Goal: Task Accomplishment & Management: Use online tool/utility

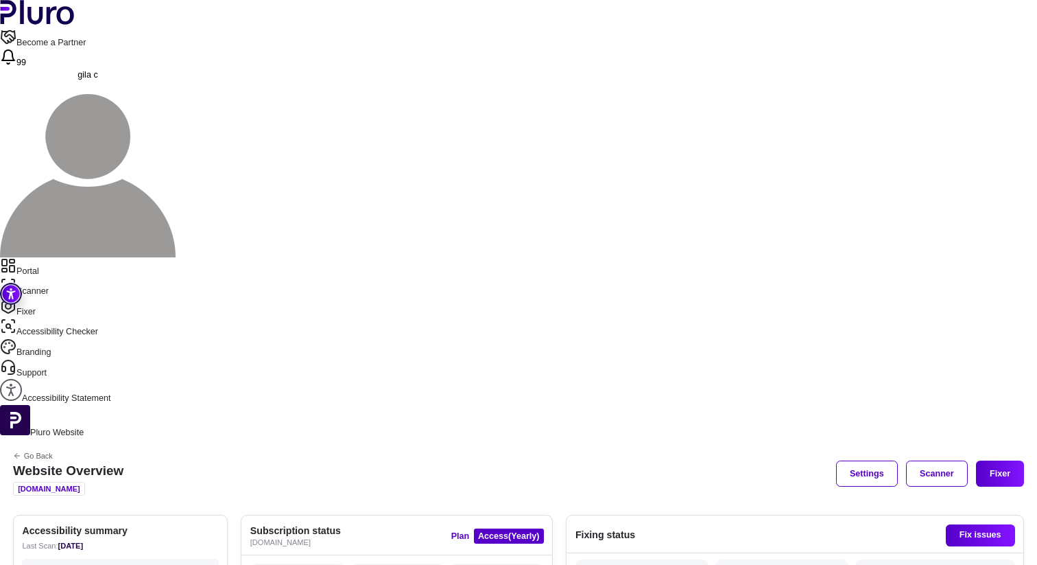
click at [218, 539] on div "Last Scan: [DATE]" at bounding box center [120, 545] width 196 height 13
click at [218, 524] on h2 "Accessibility summary" at bounding box center [120, 530] width 196 height 13
click at [60, 277] on link "Scanner" at bounding box center [518, 287] width 1037 height 21
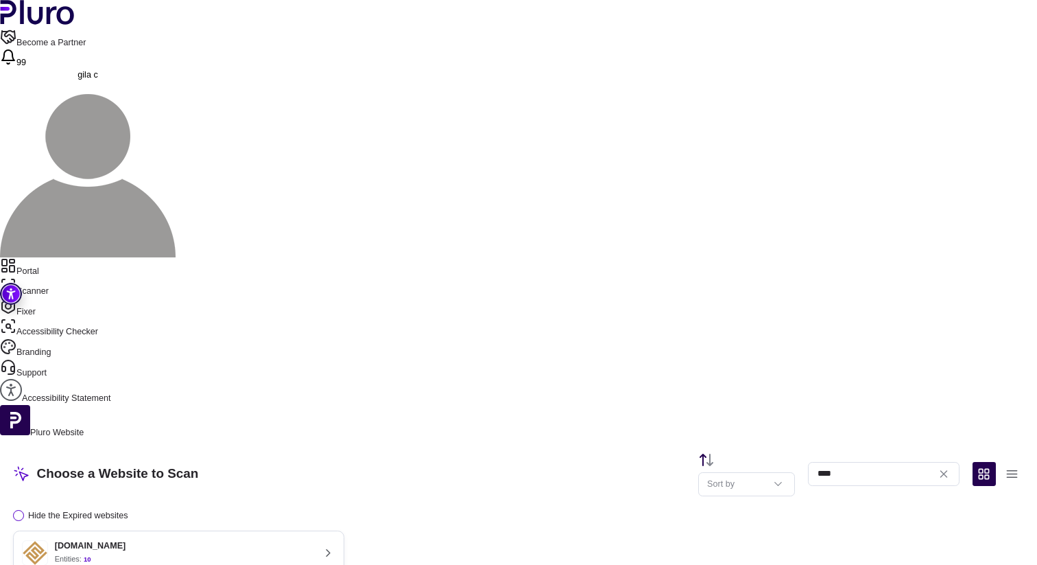
click at [344, 530] on button "[DOMAIN_NAME] Entities: 10 Last scan : [DATE] Next scan : n/a Entities Availabl…" at bounding box center [178, 571] width 331 height 83
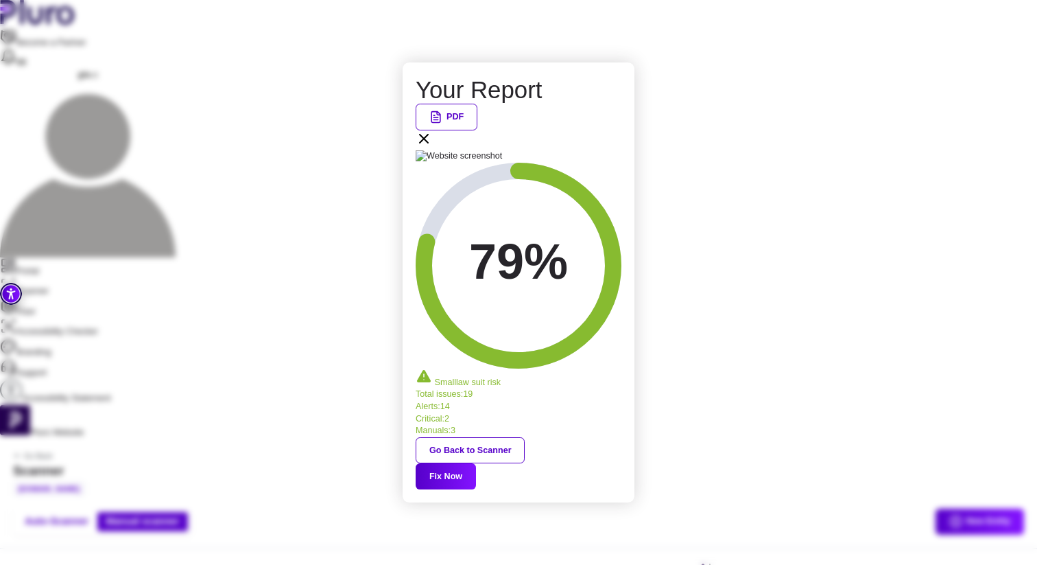
click at [432, 147] on icon at bounding box center [424, 138] width 16 height 16
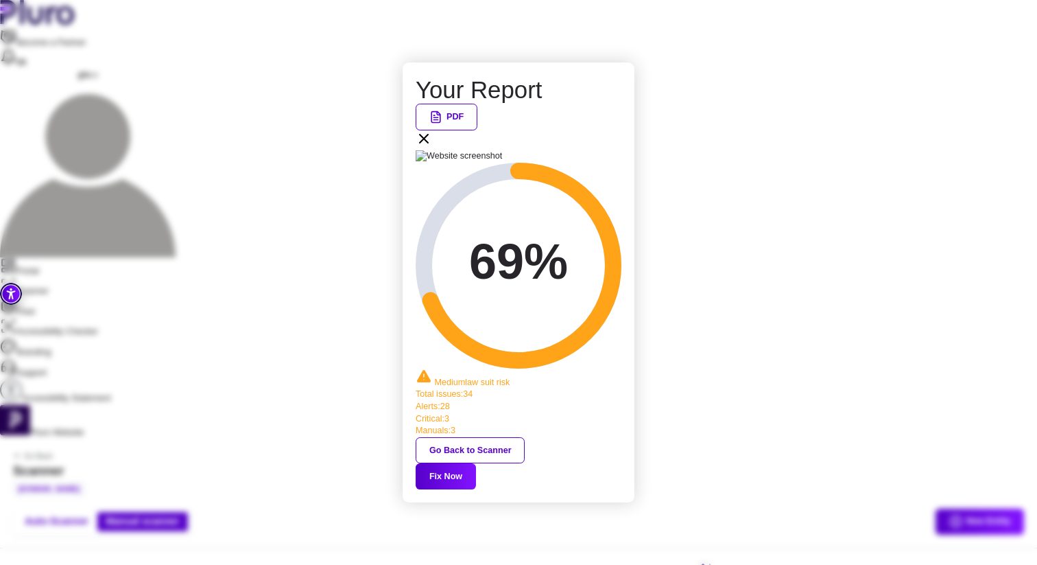
click at [476, 463] on button "Fix Now" at bounding box center [446, 476] width 60 height 26
click at [432, 147] on icon at bounding box center [424, 138] width 16 height 16
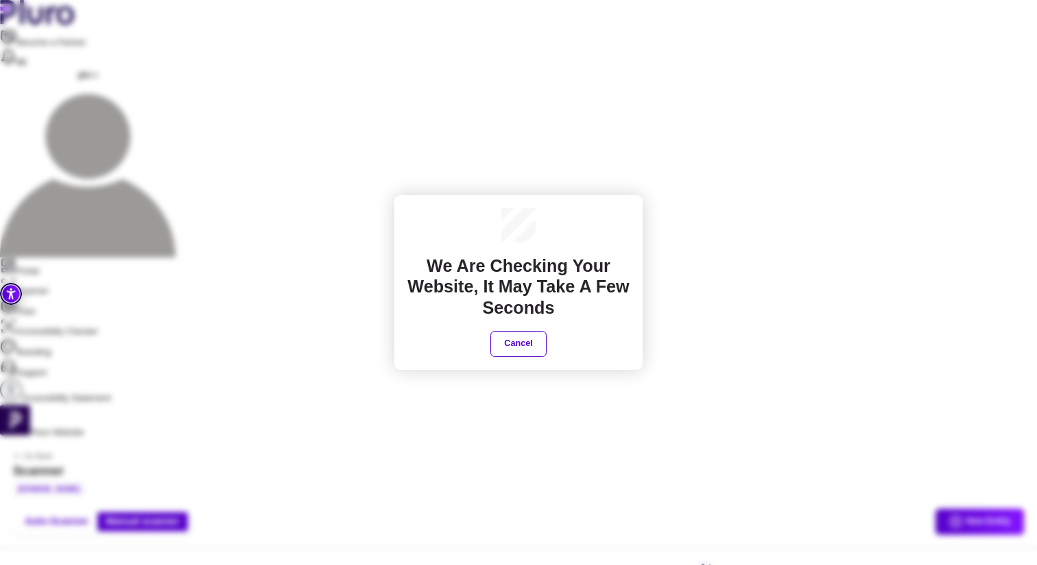
click at [702, 265] on div "We are checking your website, It may take a few seconds Cancel" at bounding box center [518, 282] width 1037 height 565
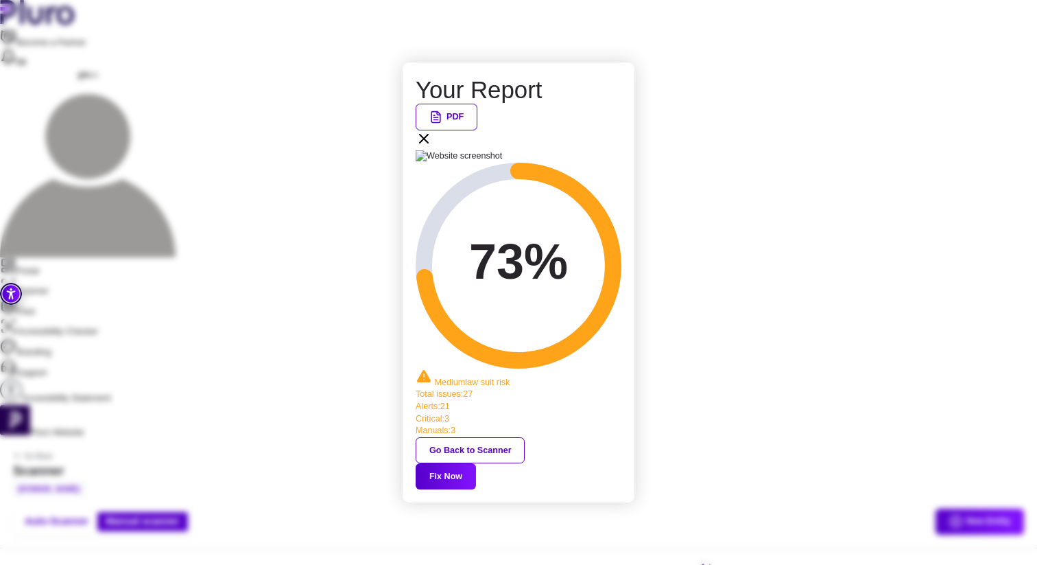
click at [476, 463] on button "Fix Now" at bounding box center [446, 476] width 60 height 26
click at [622, 150] on div "PDF" at bounding box center [519, 127] width 206 height 47
click at [432, 147] on icon at bounding box center [424, 138] width 16 height 16
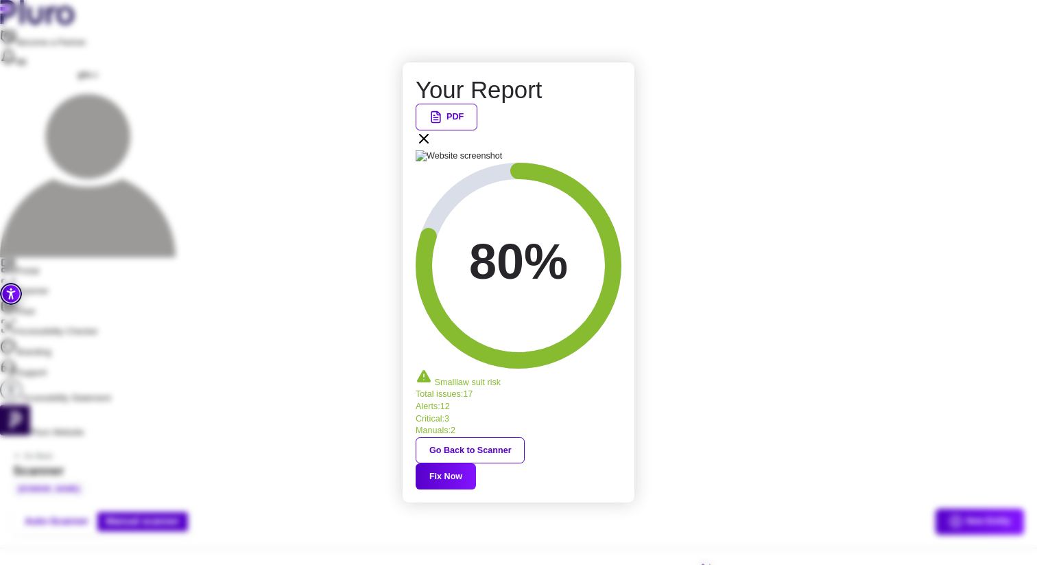
click at [476, 463] on button "Fix Now" at bounding box center [446, 476] width 60 height 26
click at [615, 150] on div "PDF" at bounding box center [519, 127] width 206 height 47
click at [432, 147] on icon at bounding box center [424, 138] width 16 height 16
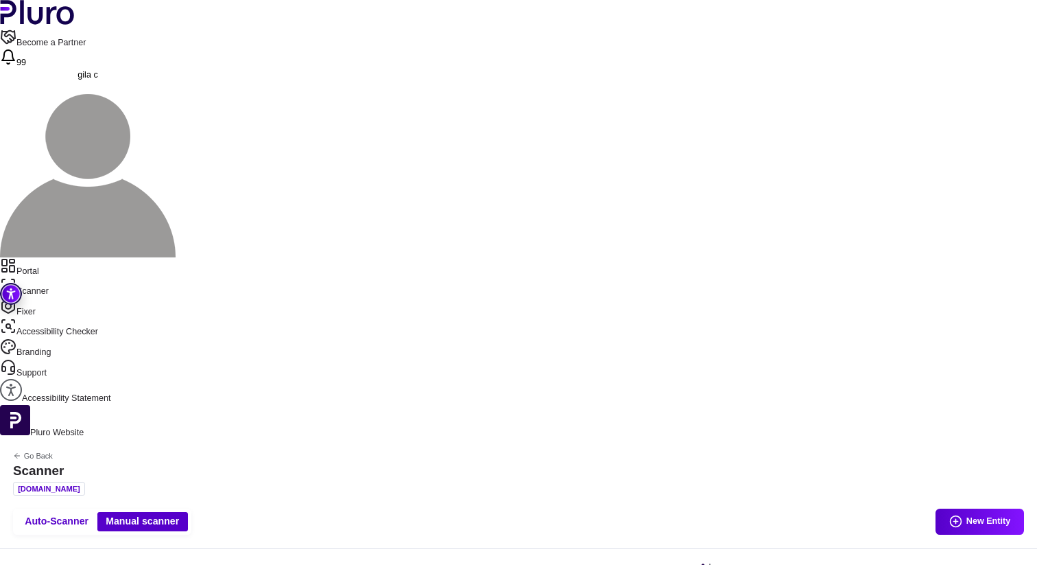
click at [89, 277] on link "Scanner" at bounding box center [518, 287] width 1037 height 21
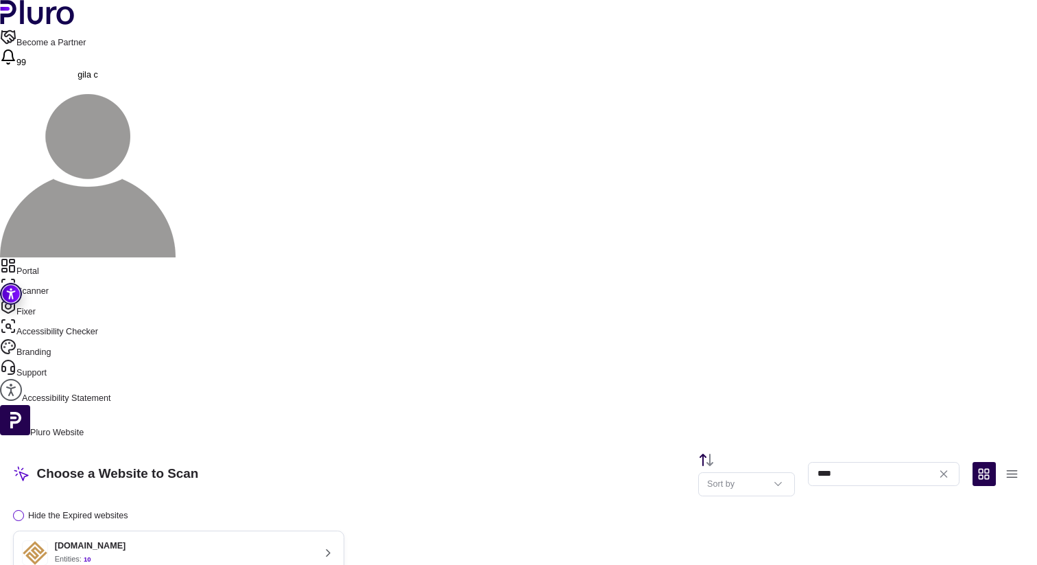
click at [126, 541] on div "[DOMAIN_NAME]" at bounding box center [90, 546] width 71 height 11
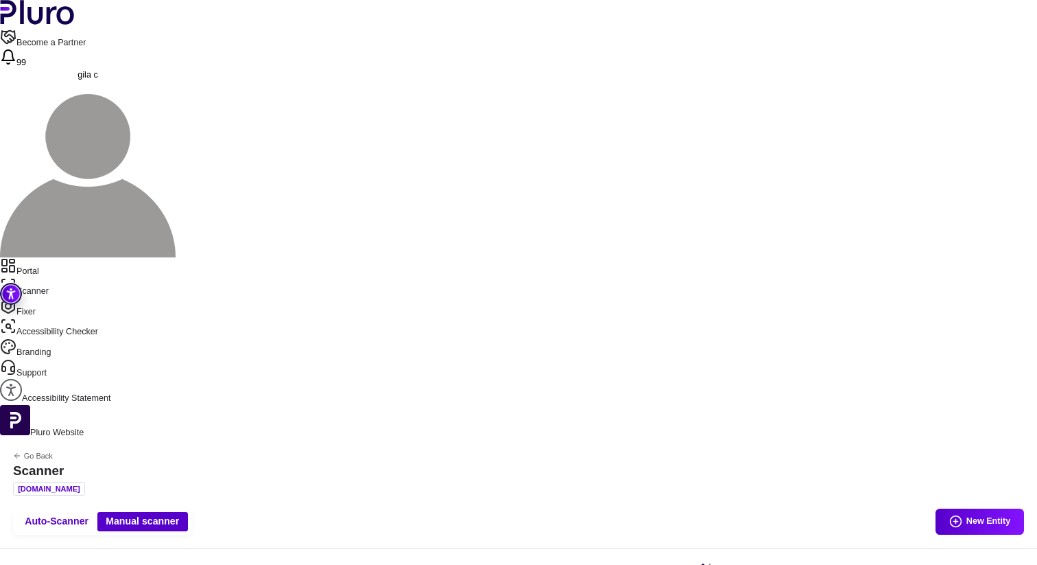
click at [61, 257] on link "Portal" at bounding box center [518, 267] width 1037 height 21
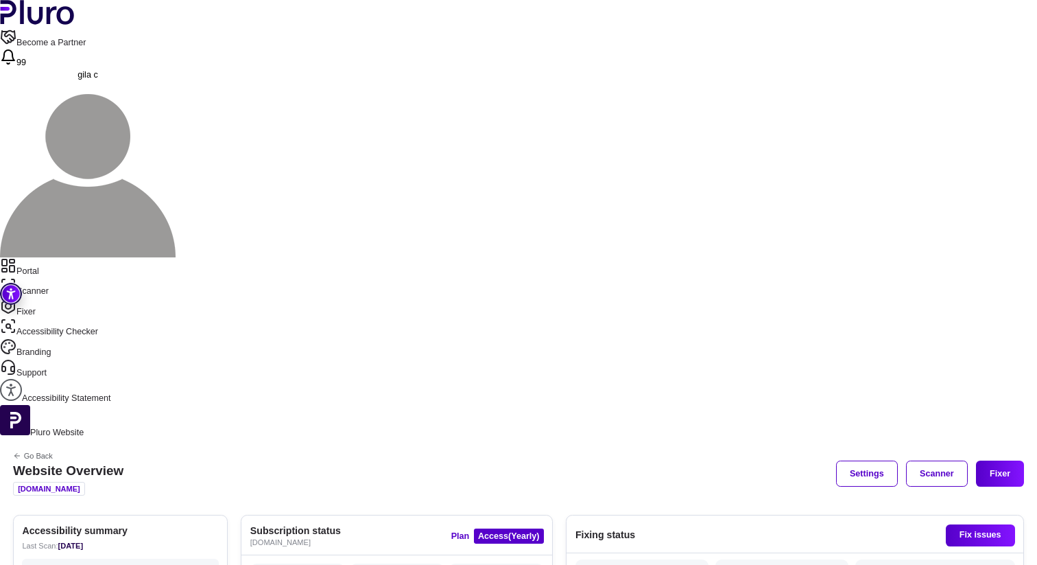
click at [68, 277] on link "Scanner" at bounding box center [518, 287] width 1037 height 21
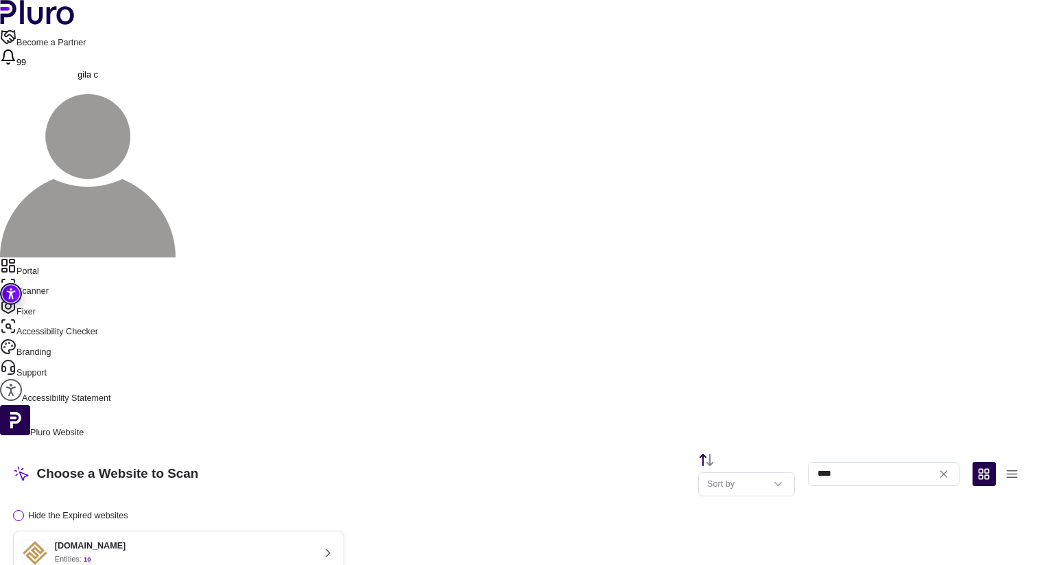
click at [313, 530] on button "[DOMAIN_NAME] Entities: 10 Last scan : [DATE] Next scan : n/a Entities Availabl…" at bounding box center [178, 571] width 331 height 83
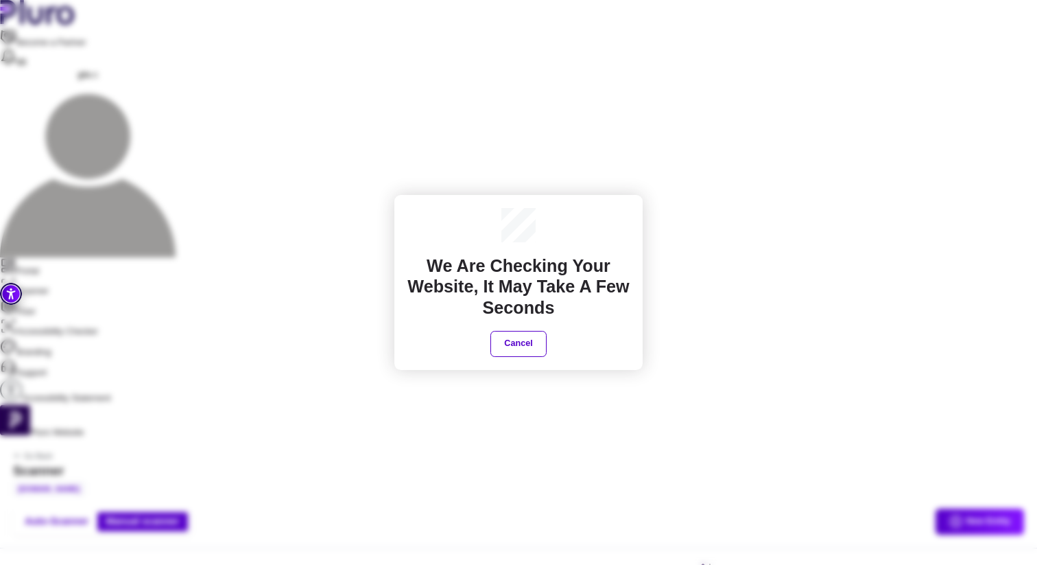
click at [872, 263] on div "We are checking your website, It may take a few seconds Cancel" at bounding box center [518, 282] width 1037 height 565
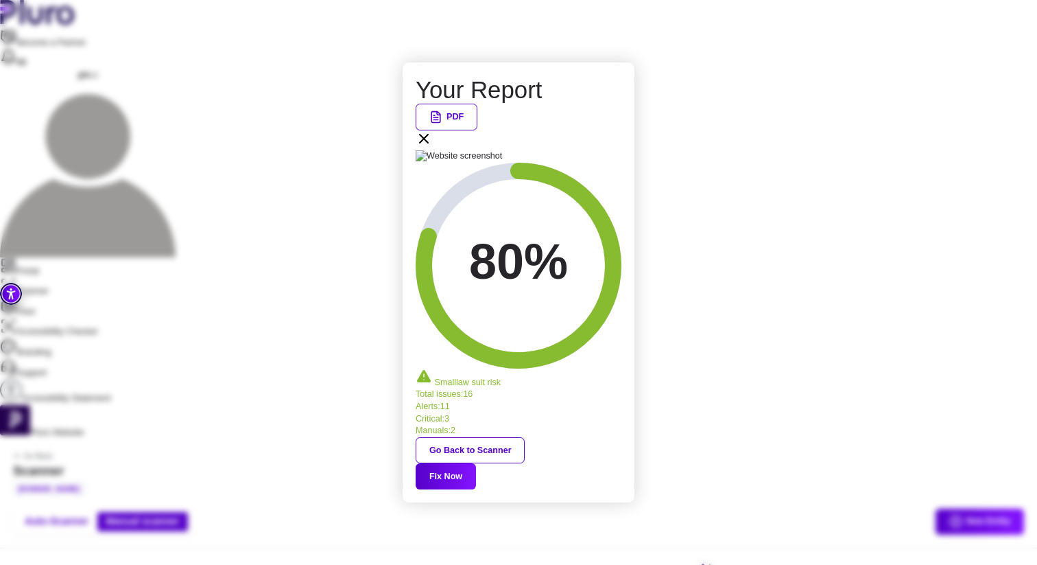
click at [613, 150] on div "PDF" at bounding box center [519, 127] width 206 height 47
click at [432, 147] on icon at bounding box center [424, 138] width 16 height 16
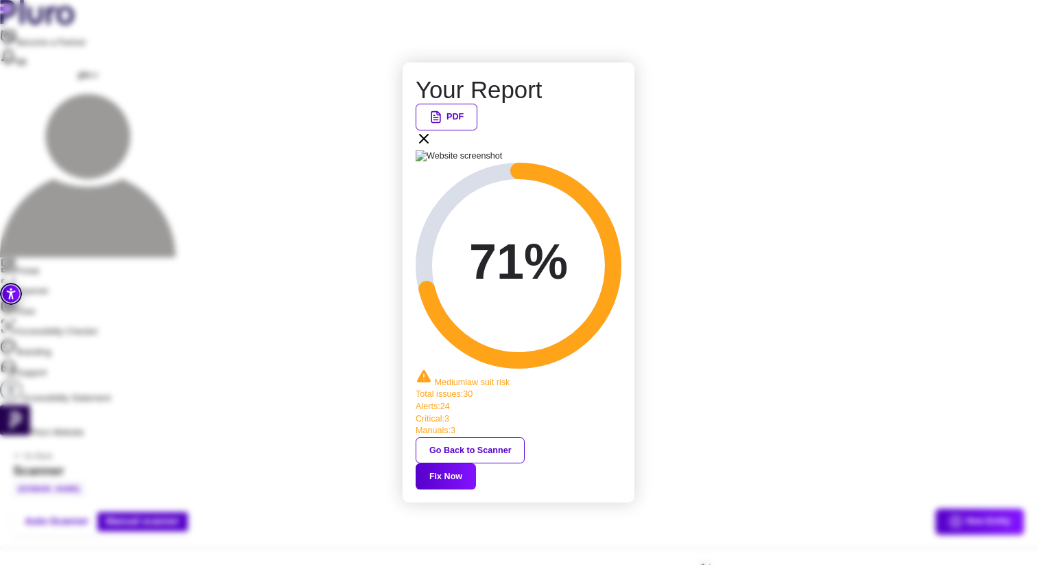
click at [476, 463] on button "Fix Now" at bounding box center [446, 476] width 60 height 26
click at [432, 147] on icon at bounding box center [424, 138] width 16 height 16
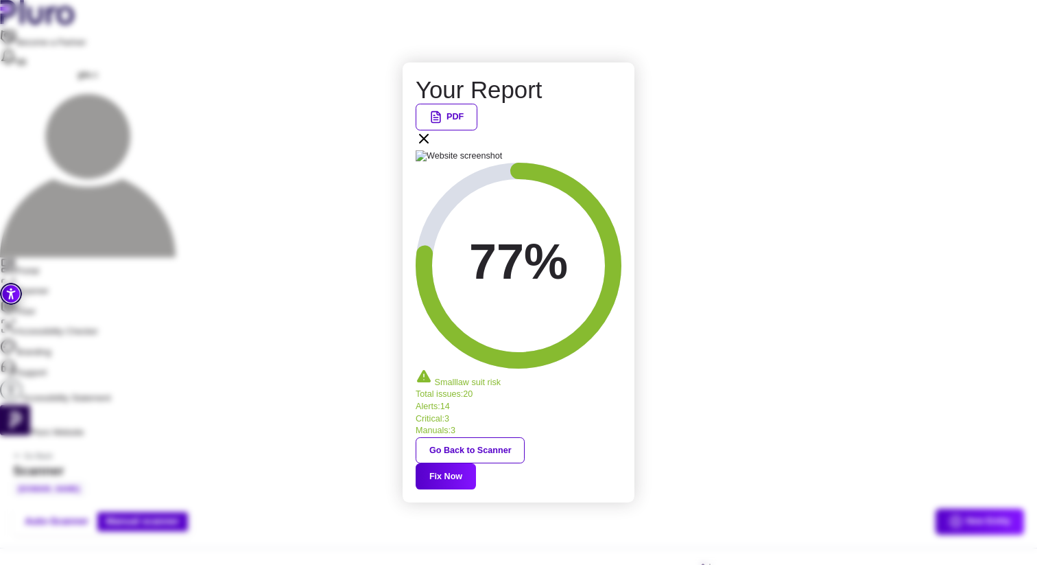
click at [432, 147] on icon at bounding box center [424, 138] width 16 height 16
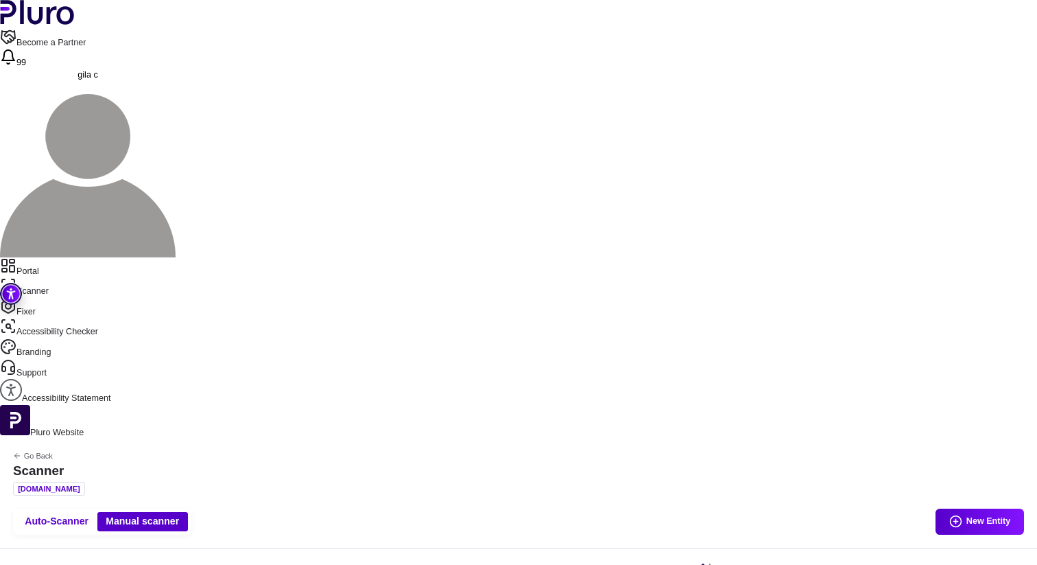
click at [62, 257] on link "Portal" at bounding box center [518, 267] width 1037 height 21
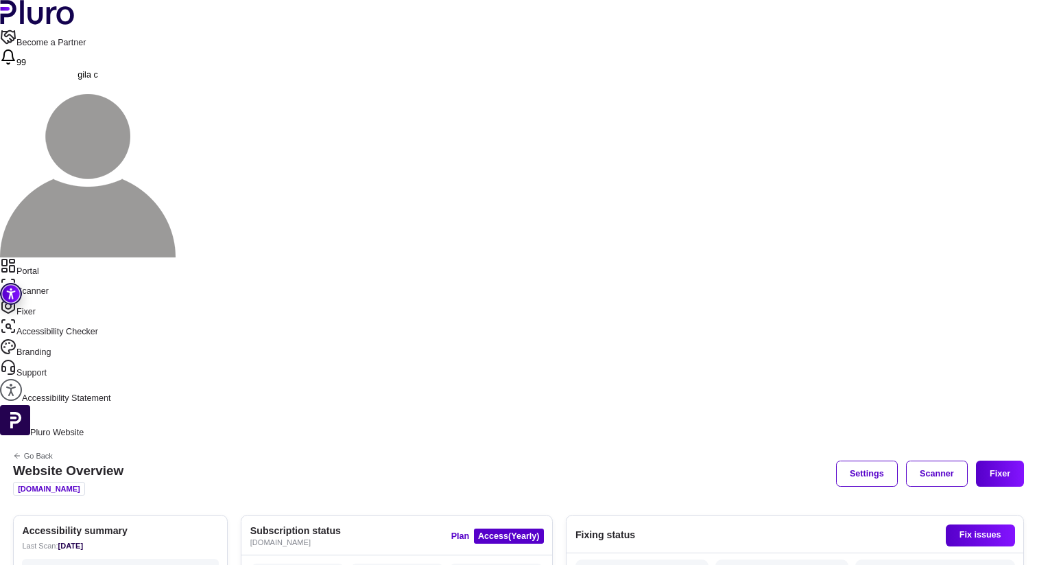
click at [218, 539] on div "Last Scan: [DATE]" at bounding box center [120, 545] width 196 height 13
click at [73, 257] on nav "Portal Scanner Fixer Accessibility Checker Branding Support Accessibility State…" at bounding box center [518, 331] width 1037 height 148
click at [73, 277] on link "Scanner" at bounding box center [518, 287] width 1037 height 21
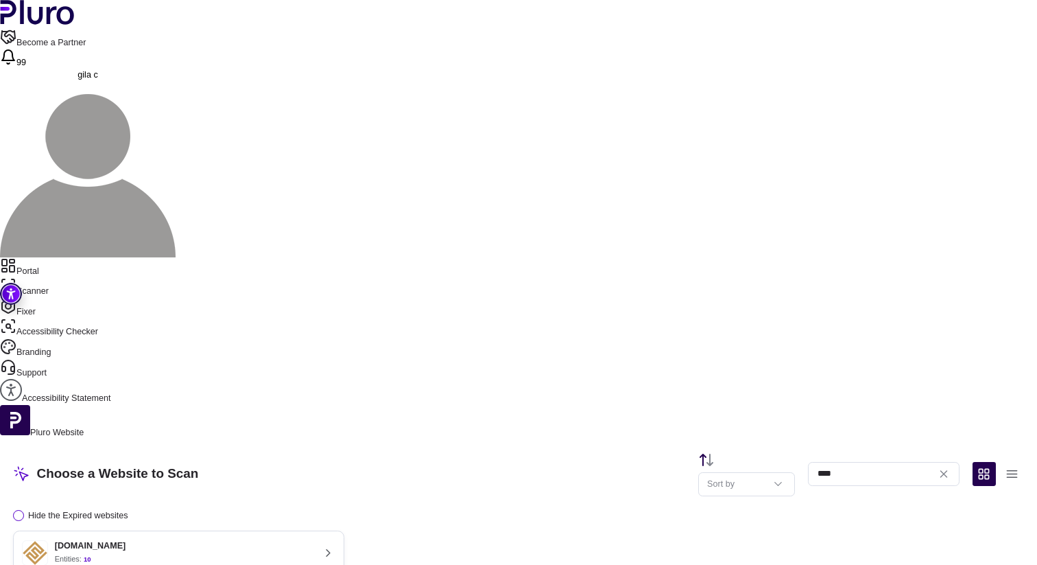
click at [340, 530] on button "[DOMAIN_NAME] Entities: 10 Last scan : [DATE] Next scan : n/a Entities Availabl…" at bounding box center [178, 571] width 331 height 83
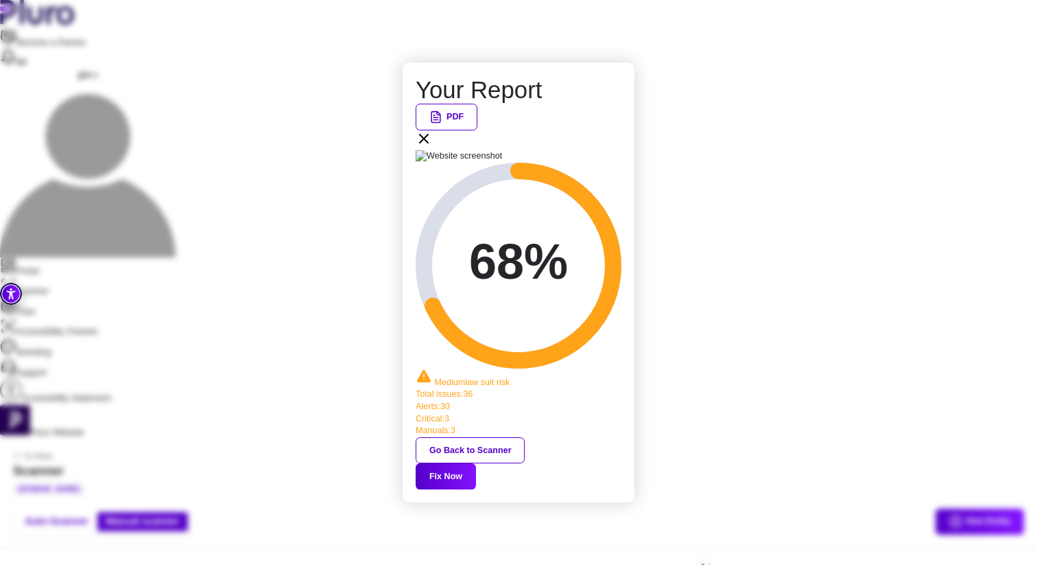
click at [476, 463] on button "Fix Now" at bounding box center [446, 476] width 60 height 26
click at [432, 147] on icon at bounding box center [424, 138] width 16 height 16
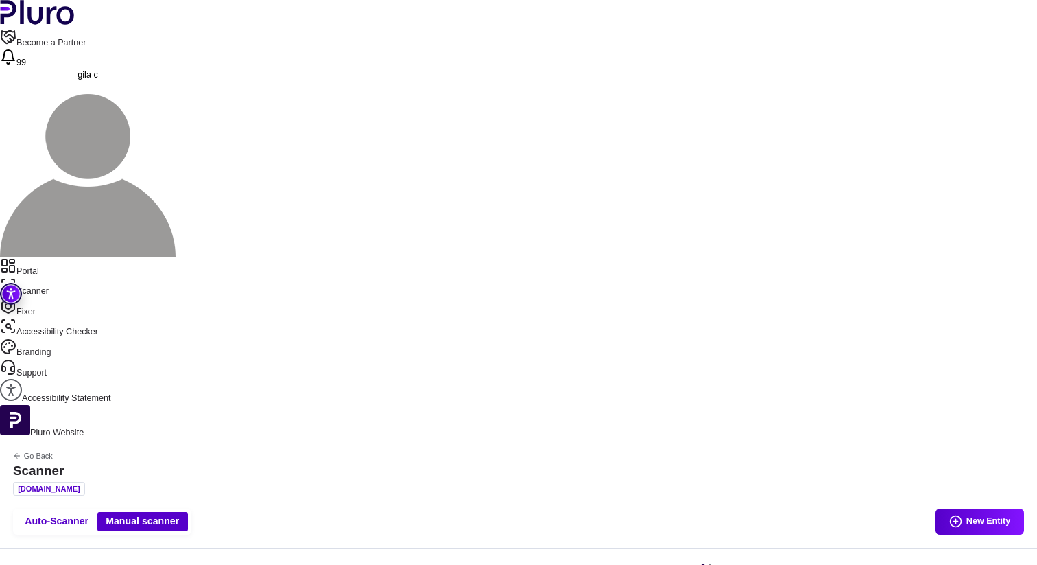
click at [70, 257] on link "Portal" at bounding box center [518, 267] width 1037 height 21
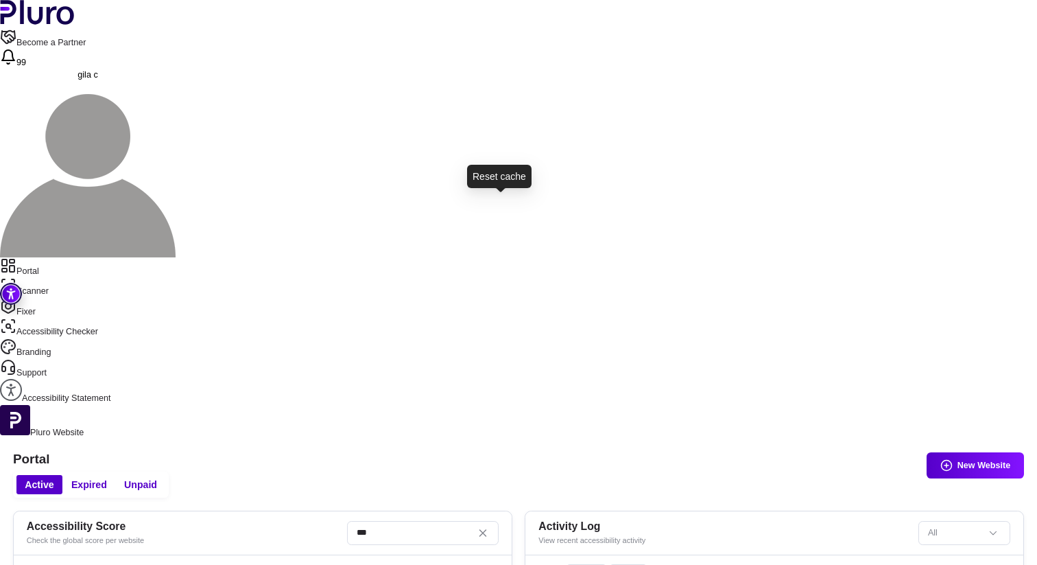
click at [200, 511] on header "Accessibility Score Check the global score per website ***" at bounding box center [263, 533] width 498 height 44
click at [71, 277] on link "Scanner" at bounding box center [518, 287] width 1037 height 21
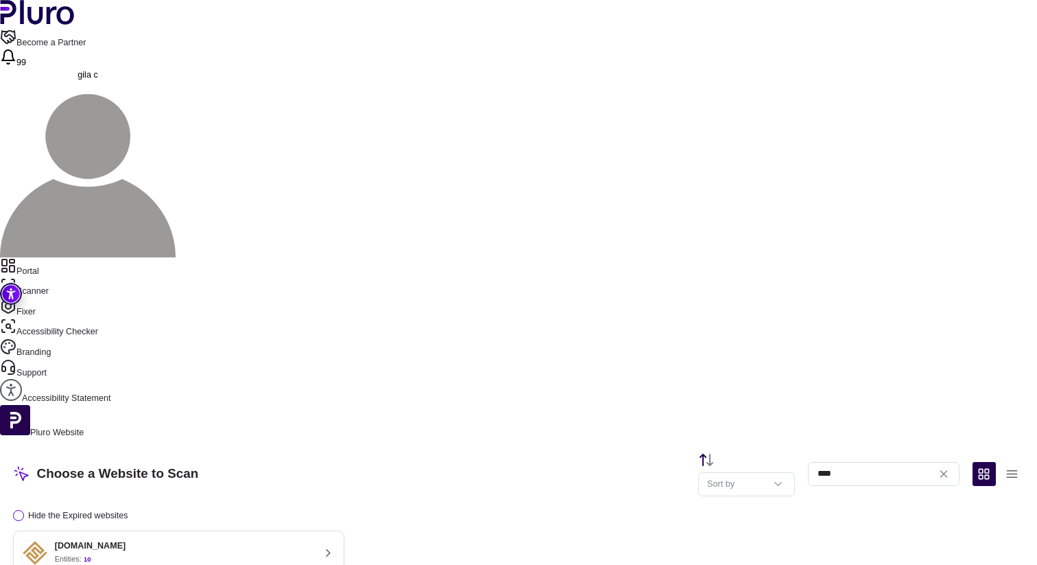
click at [274, 530] on button "[DOMAIN_NAME] Entities: 10 Last scan : [DATE] Next scan : n/a Entities Availabl…" at bounding box center [178, 571] width 331 height 83
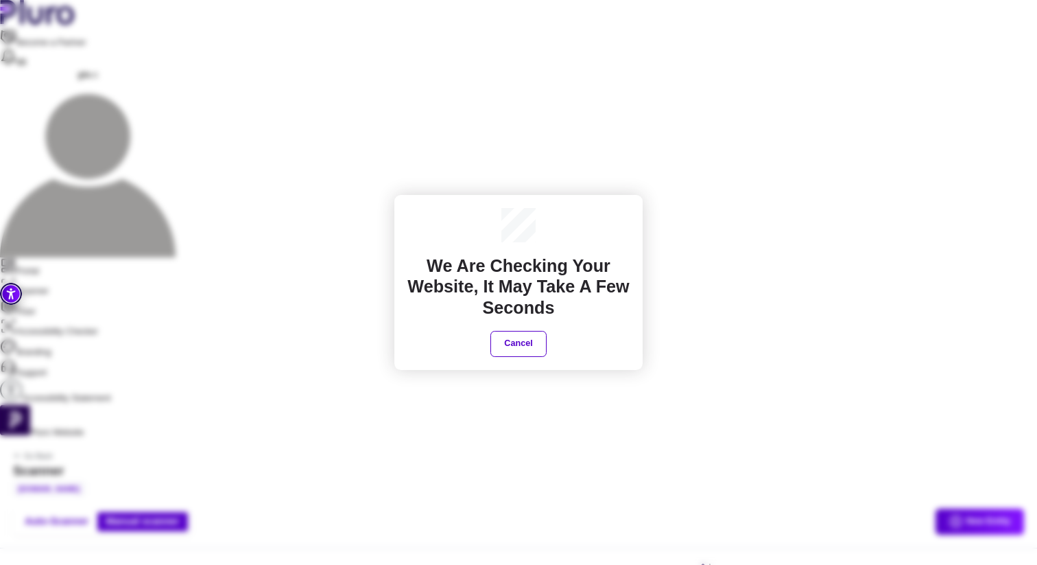
click at [930, 235] on div "We are checking your website, It may take a few seconds Cancel" at bounding box center [518, 282] width 1037 height 565
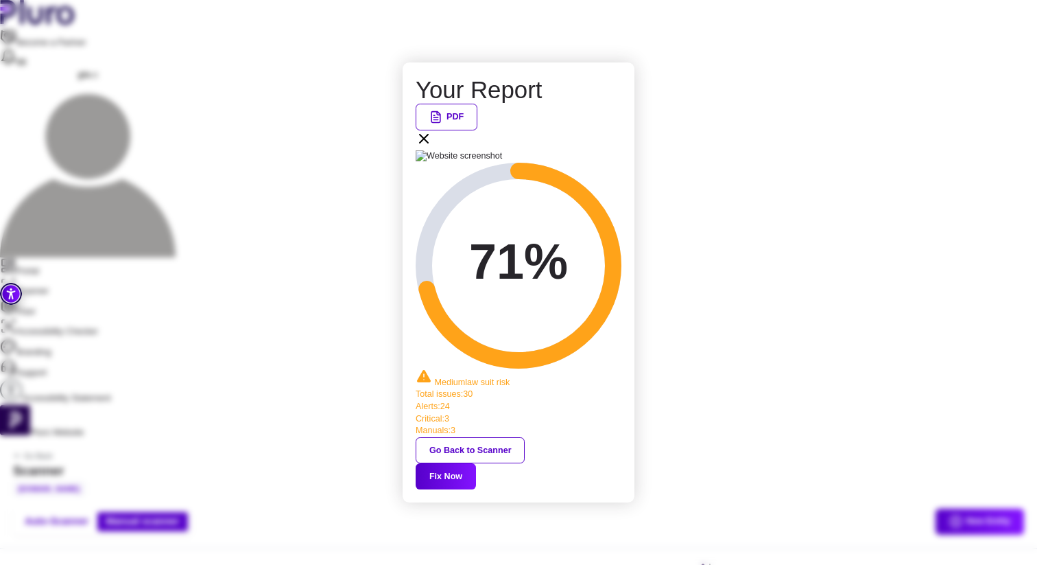
click at [476, 463] on button "Fix Now" at bounding box center [446, 476] width 60 height 26
click at [432, 147] on icon at bounding box center [424, 138] width 16 height 16
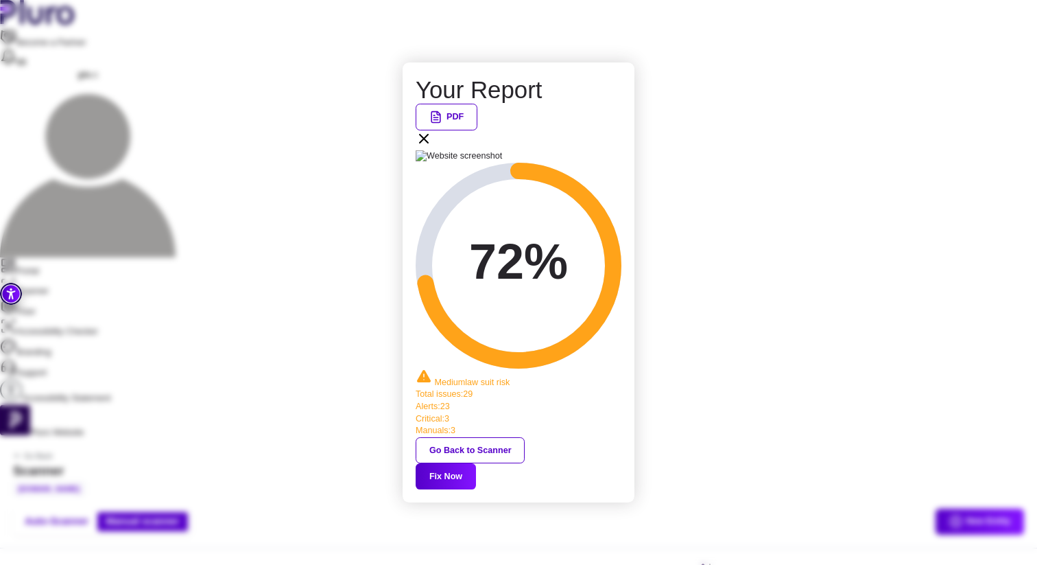
drag, startPoint x: 482, startPoint y: 404, endPoint x: 569, endPoint y: 404, distance: 87.8
click at [571, 437] on div "Go Back to Scanner Fix Now" at bounding box center [519, 463] width 206 height 52
click at [476, 463] on button "Fix Now" at bounding box center [446, 476] width 60 height 26
click at [619, 463] on span "Fix Now" at bounding box center [519, 476] width 206 height 26
click at [494, 437] on button "Go Back to Scanner" at bounding box center [470, 450] width 109 height 26
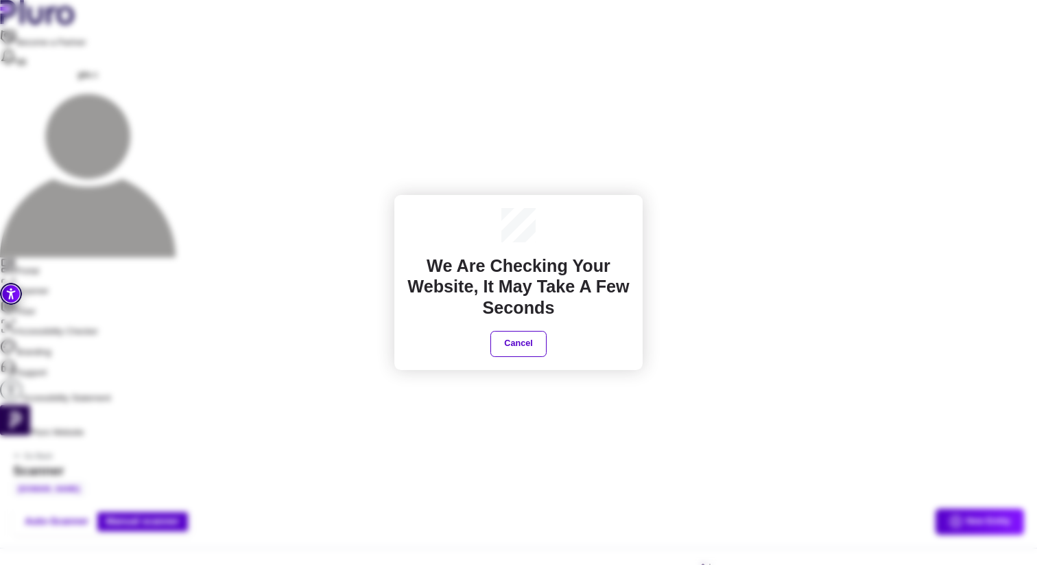
click at [532, 353] on button "Cancel" at bounding box center [519, 344] width 56 height 26
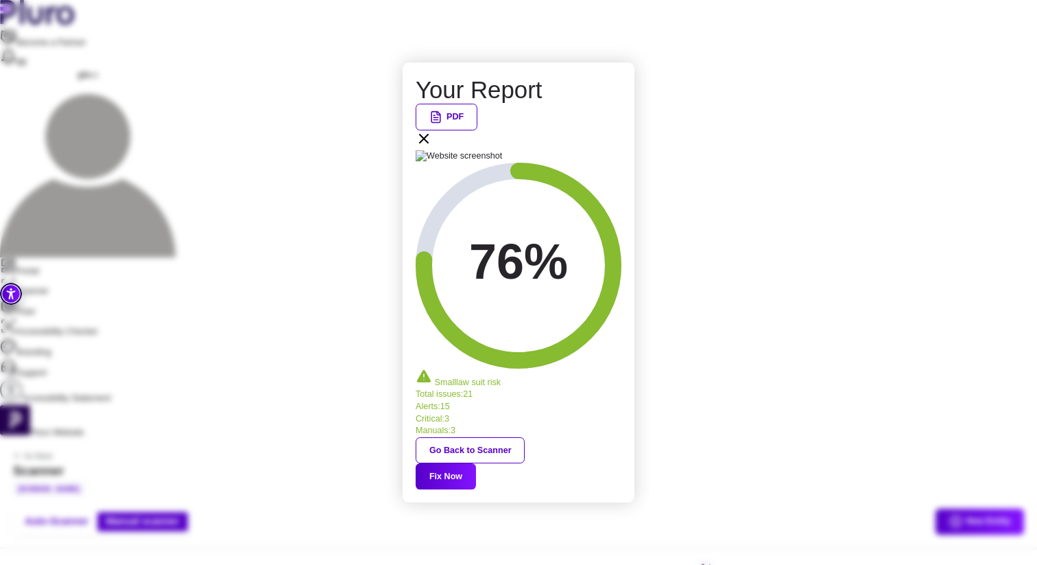
click at [432, 147] on icon at bounding box center [424, 138] width 16 height 16
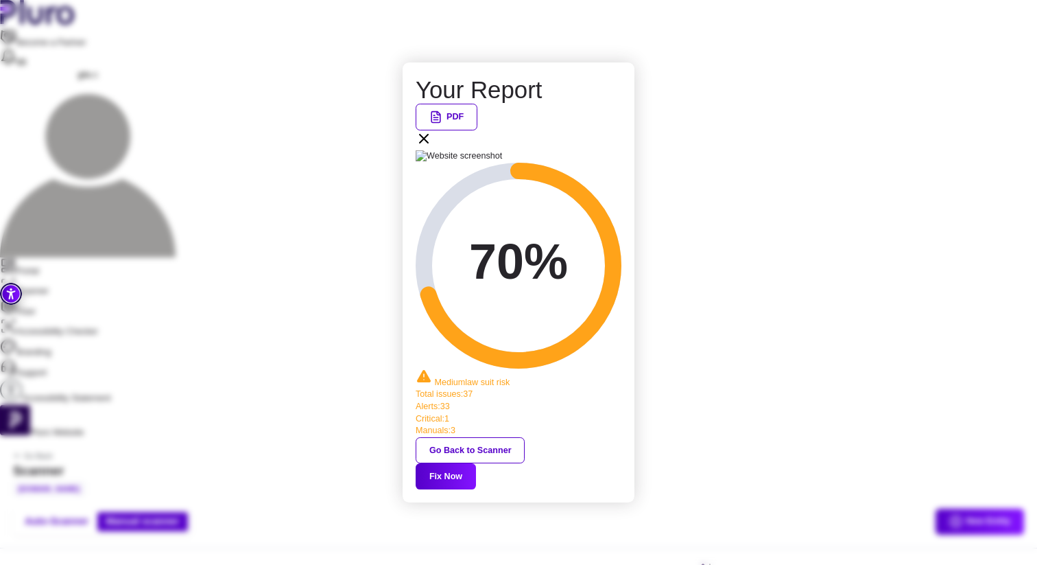
click at [476, 463] on button "Fix Now" at bounding box center [446, 476] width 60 height 26
click at [432, 147] on icon at bounding box center [424, 138] width 16 height 16
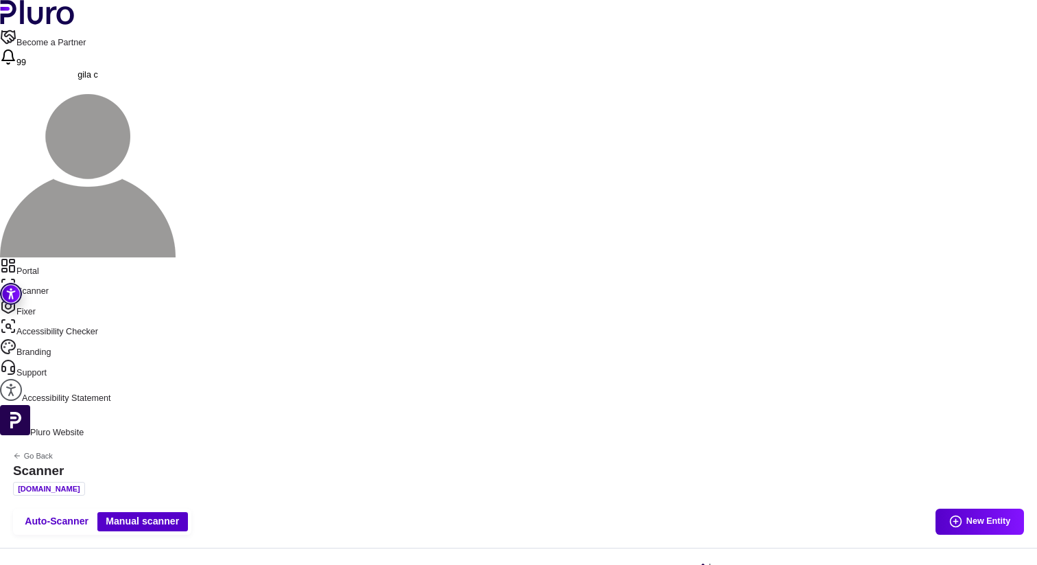
click at [67, 257] on link "Portal" at bounding box center [518, 267] width 1037 height 21
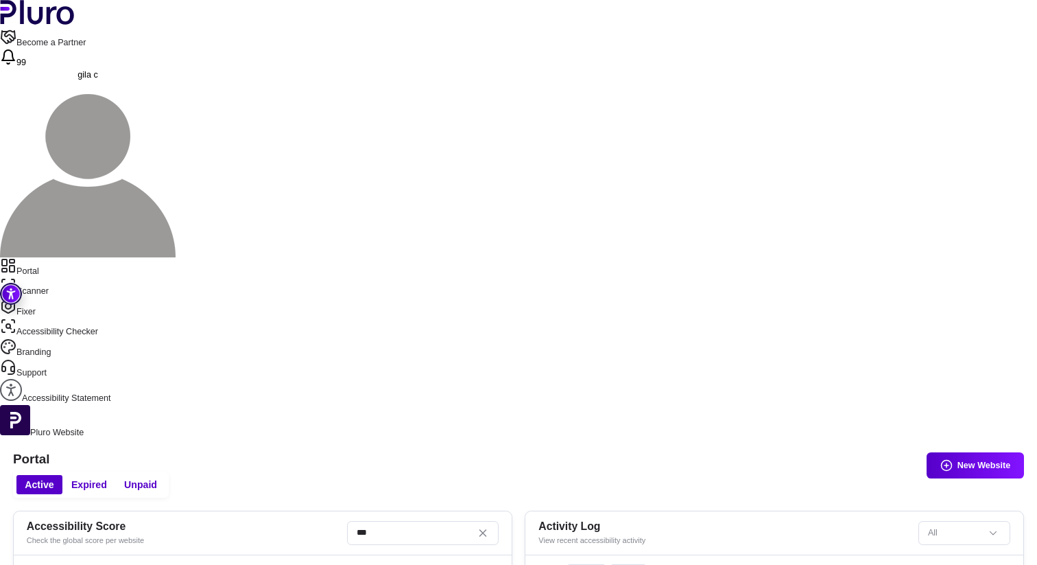
click at [422, 564] on h3 "All Websites" at bounding box center [262, 570] width 480 height 13
click at [84, 257] on nav "Portal Scanner Fixer Accessibility Checker Branding Support Accessibility State…" at bounding box center [518, 331] width 1037 height 148
click at [82, 277] on link "Scanner" at bounding box center [518, 287] width 1037 height 21
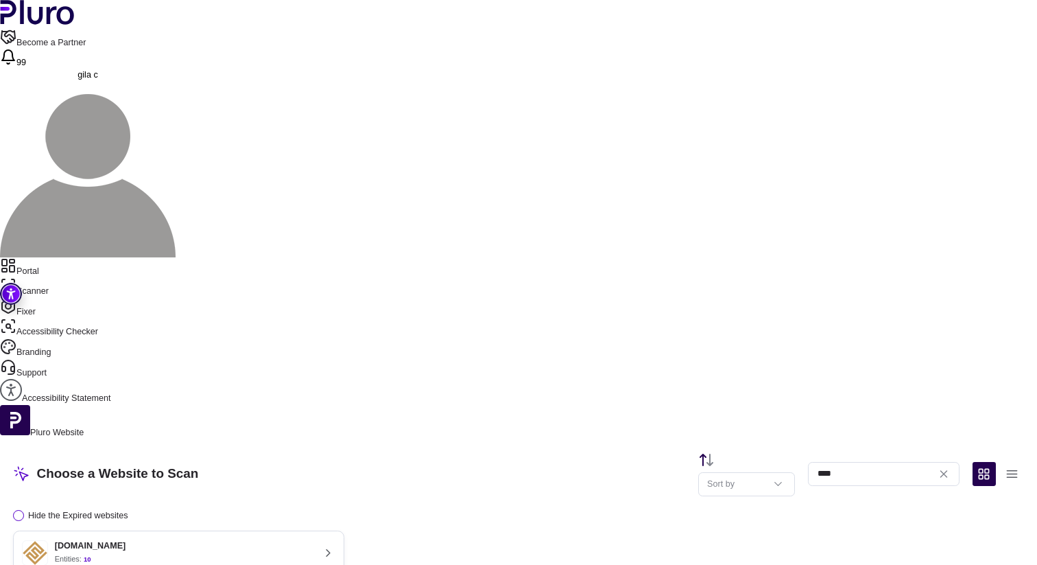
click at [313, 540] on div "[DOMAIN_NAME] Entities: 10" at bounding box center [167, 553] width 291 height 26
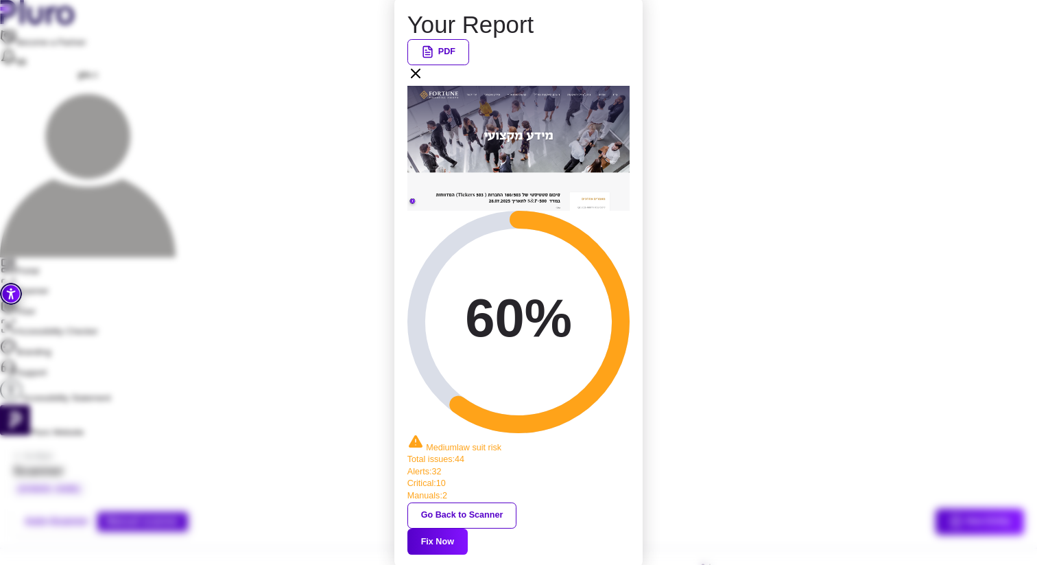
click at [344, 74] on div "Your Report PDF 60% Medium law suit risk Total issues : 44 Alerts : 32 Critical…" at bounding box center [518, 282] width 1037 height 565
click at [424, 82] on icon at bounding box center [416, 73] width 16 height 16
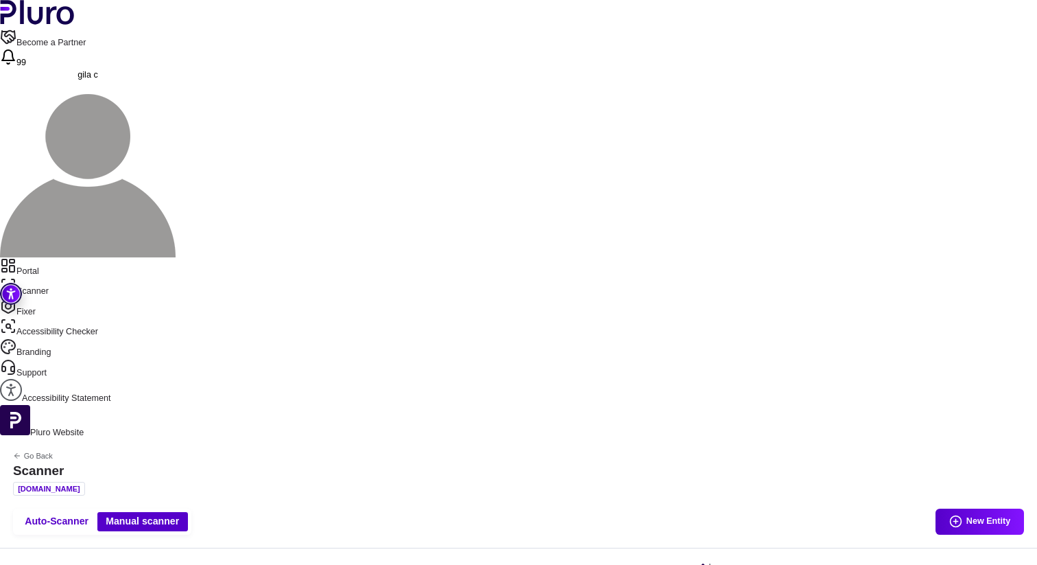
click at [51, 257] on link "Portal" at bounding box center [518, 267] width 1037 height 21
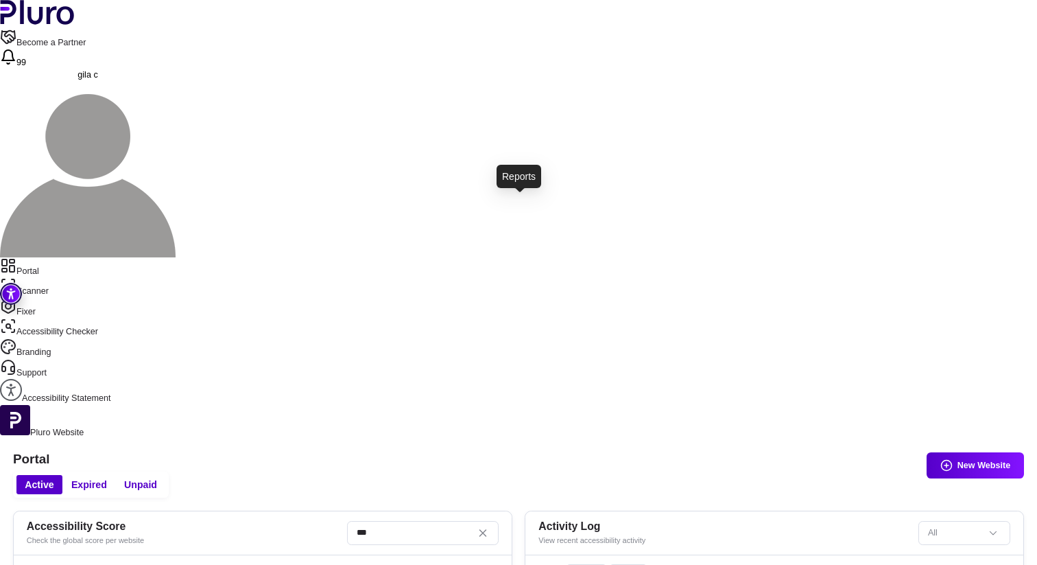
click at [58, 277] on link "Scanner" at bounding box center [518, 287] width 1037 height 21
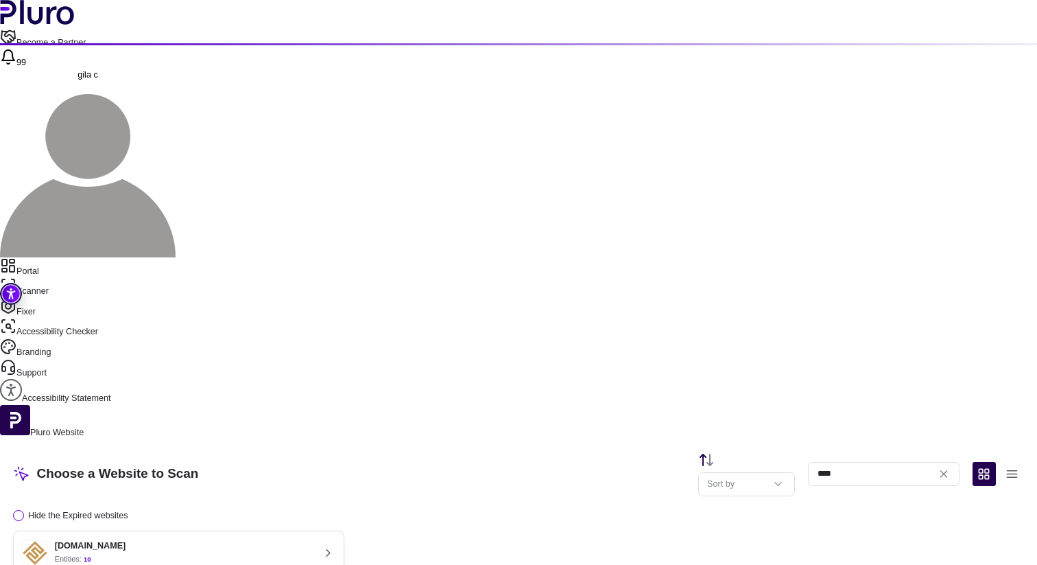
click at [313, 540] on div "[DOMAIN_NAME] Entities: 10" at bounding box center [167, 553] width 291 height 26
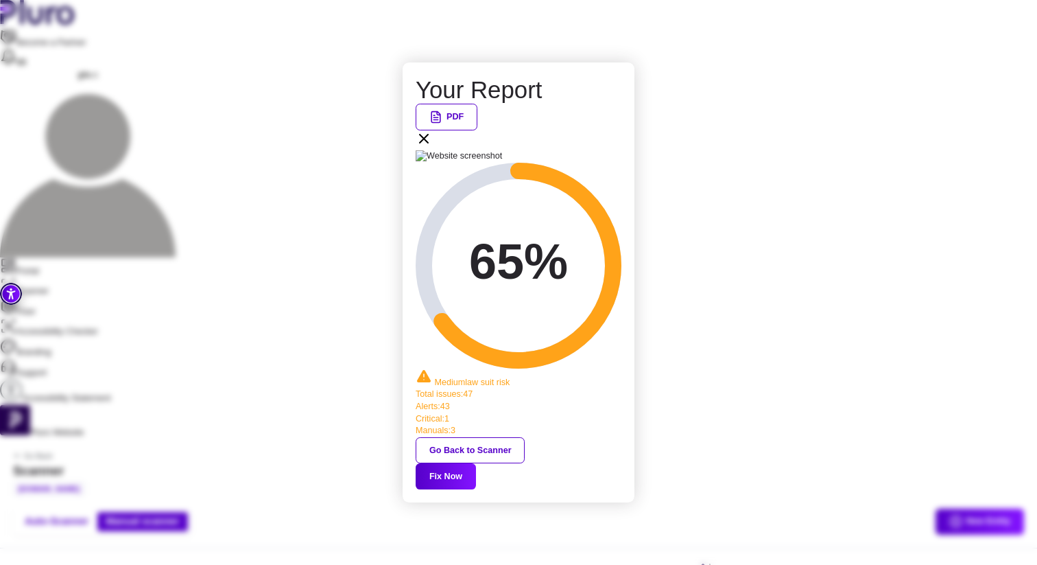
click at [476, 463] on button "Fix Now" at bounding box center [446, 476] width 60 height 26
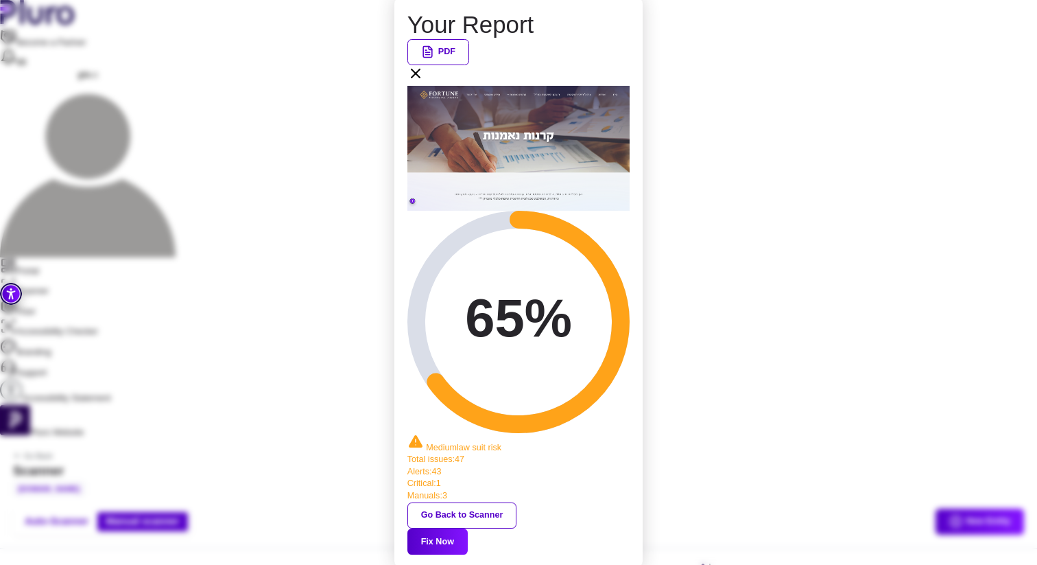
click at [424, 82] on icon at bounding box center [416, 73] width 16 height 16
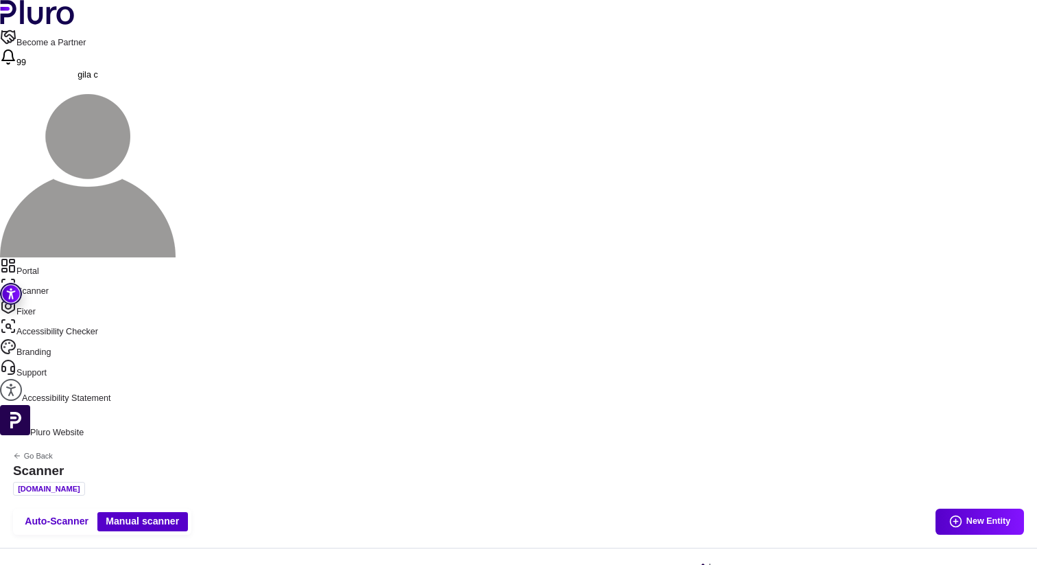
click at [88, 257] on nav "Portal Scanner Fixer Accessibility Checker Branding Support Accessibility State…" at bounding box center [518, 331] width 1037 height 148
click at [16, 257] on icon "Sidebar menu" at bounding box center [8, 265] width 16 height 16
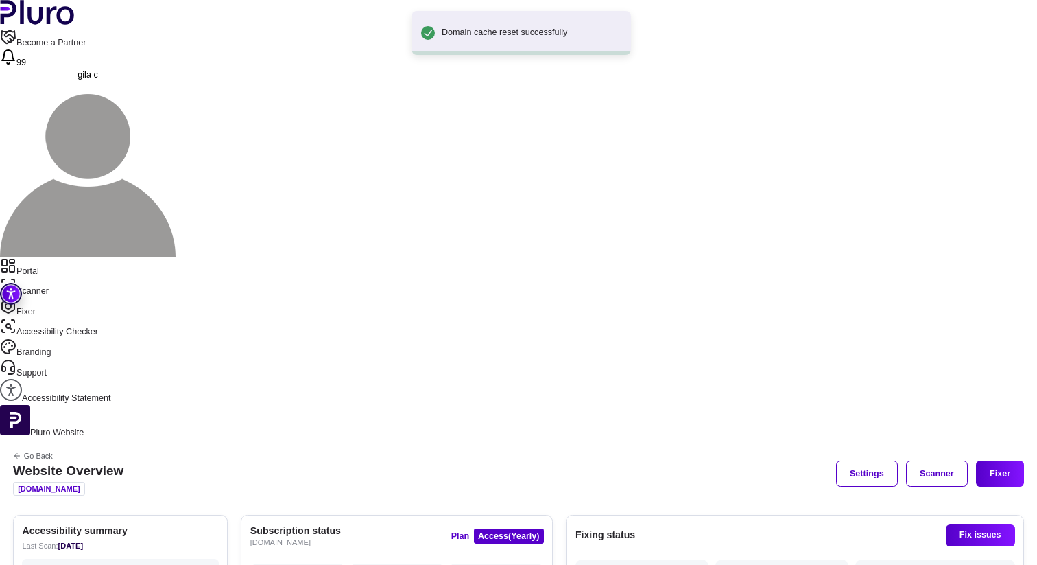
click at [56, 257] on nav "Portal Scanner Fixer Accessibility Checker Branding Support Accessibility State…" at bounding box center [518, 331] width 1037 height 148
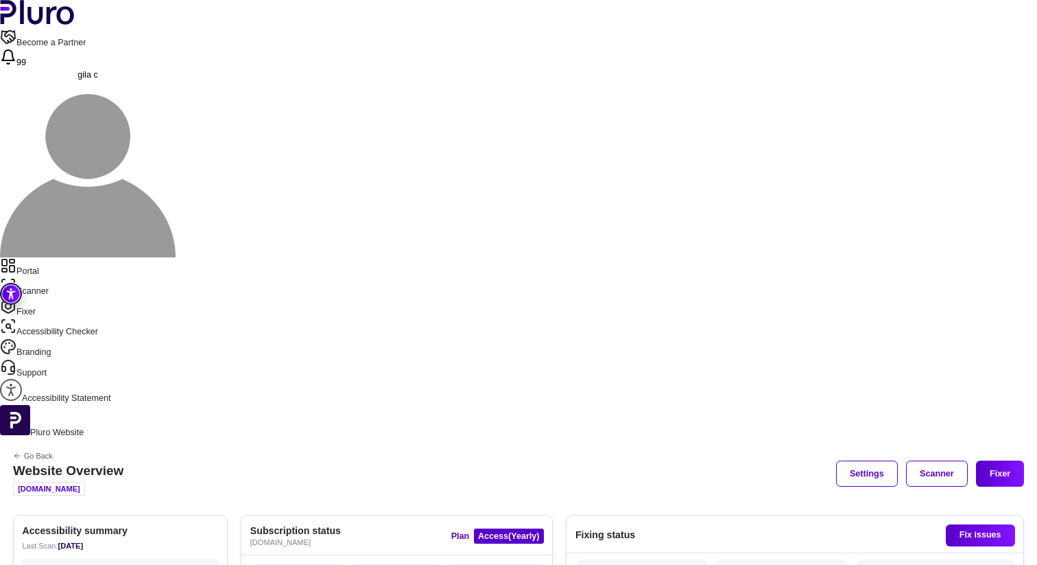
click at [56, 277] on link "Scanner" at bounding box center [518, 287] width 1037 height 21
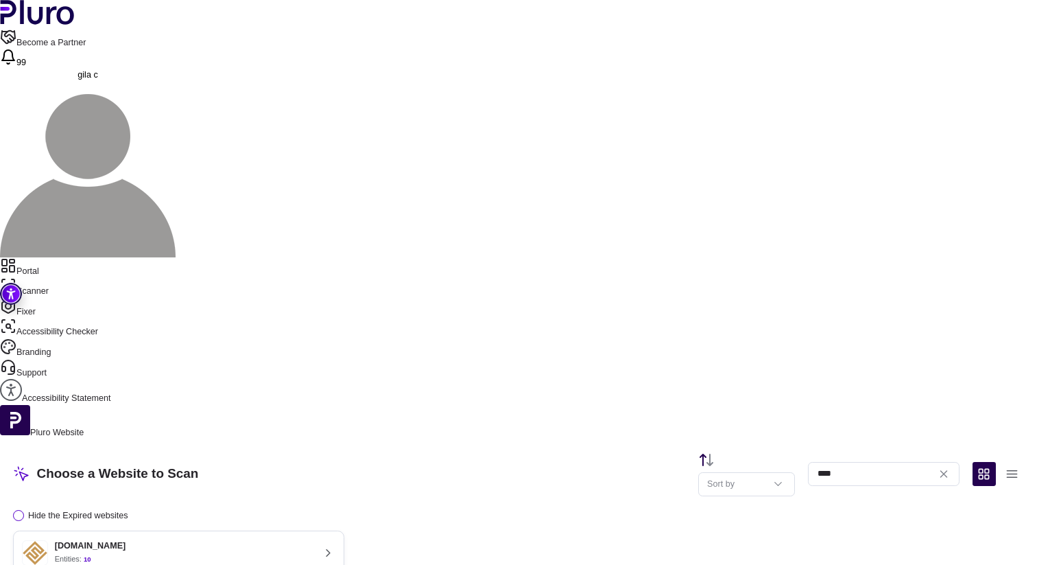
click at [313, 540] on div "[DOMAIN_NAME] Entities: 10" at bounding box center [167, 553] width 291 height 26
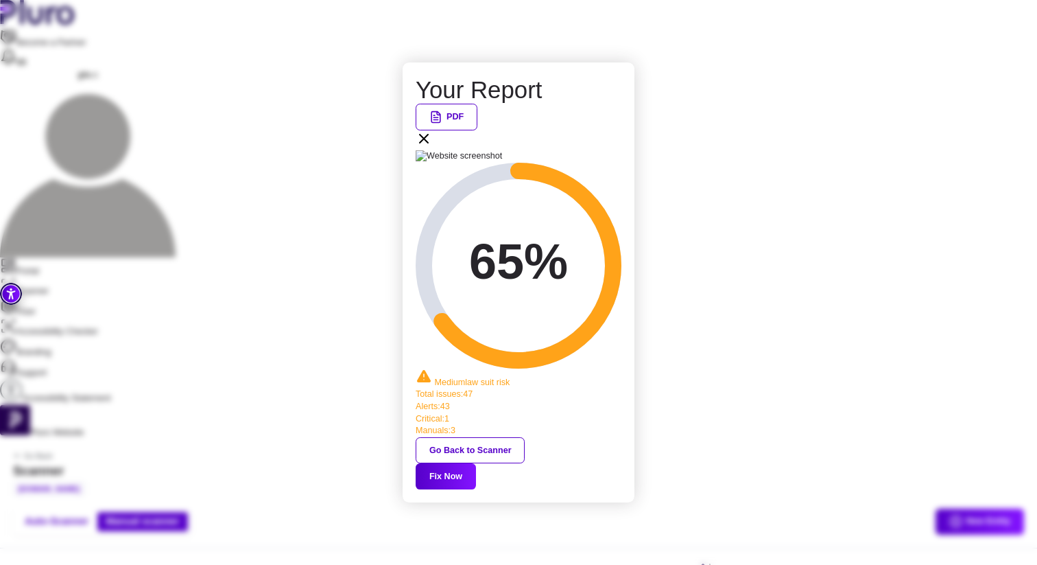
click at [476, 463] on button "Fix Now" at bounding box center [446, 476] width 60 height 26
click at [428, 143] on icon at bounding box center [424, 138] width 8 height 8
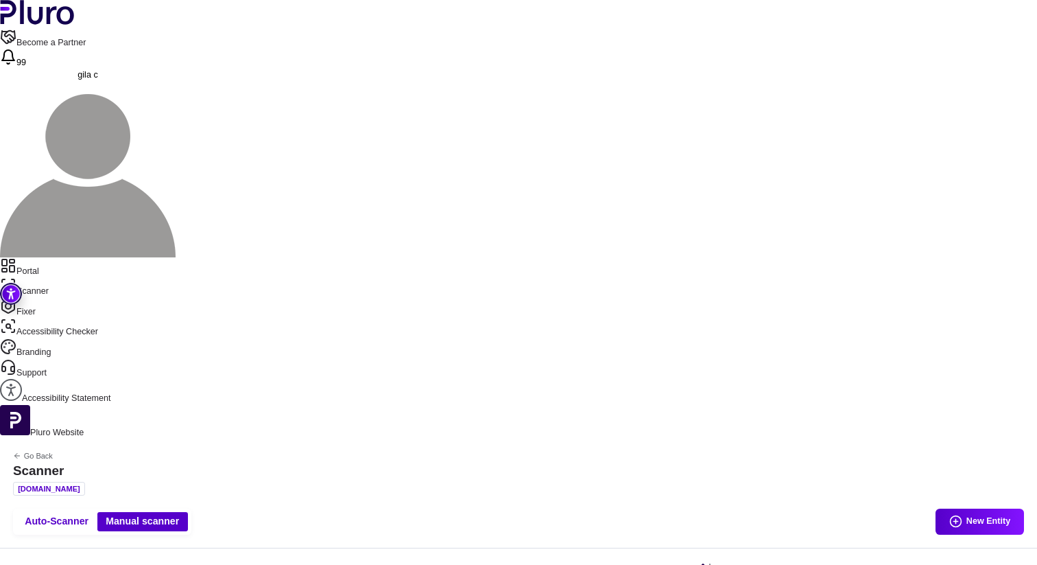
click at [69, 257] on link "Portal" at bounding box center [518, 267] width 1037 height 21
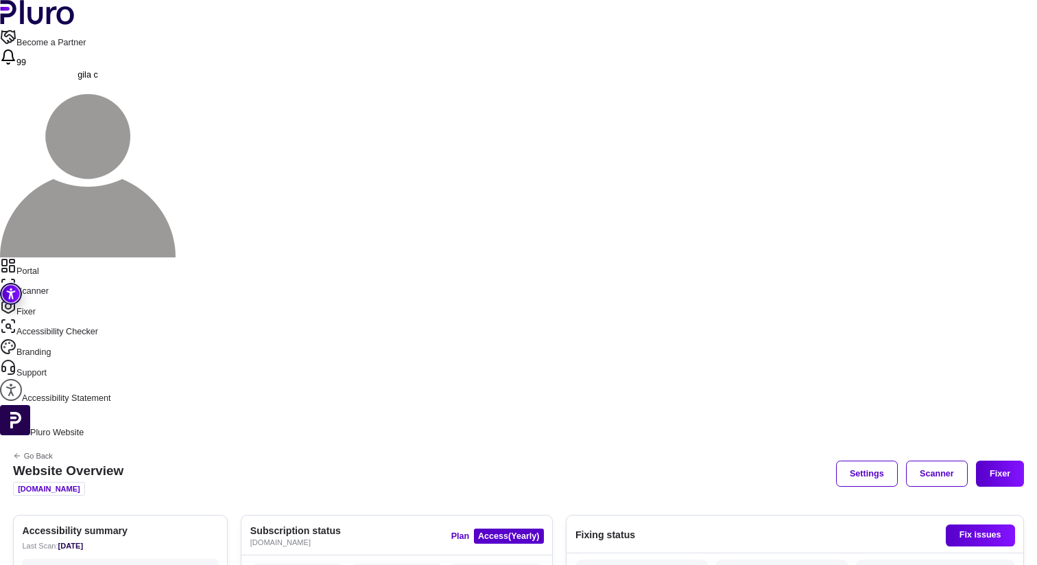
click at [83, 257] on nav "Portal Scanner Fixer Accessibility Checker Branding Support Accessibility State…" at bounding box center [518, 331] width 1037 height 148
click at [73, 277] on link "Scanner" at bounding box center [518, 287] width 1037 height 21
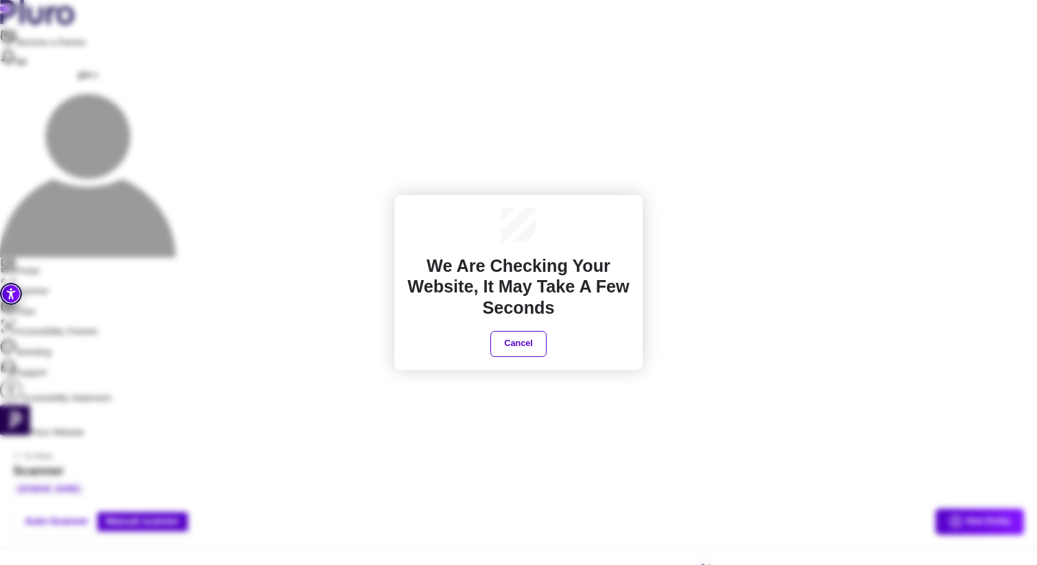
click at [711, 356] on div "We are checking your website, It may take a few seconds Cancel" at bounding box center [518, 282] width 1037 height 565
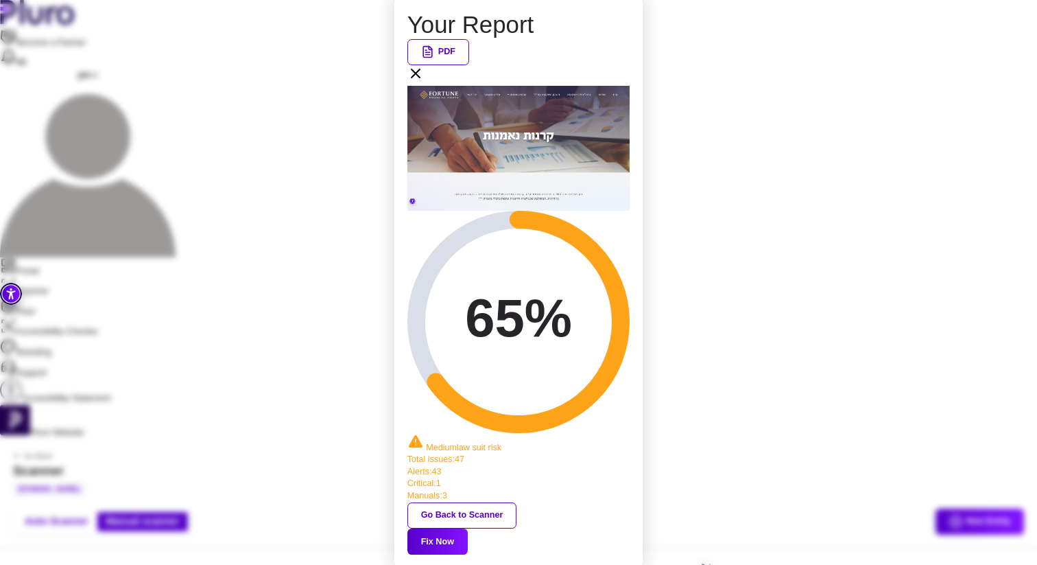
click at [468, 528] on button "Fix Now" at bounding box center [438, 541] width 60 height 26
click at [424, 82] on icon at bounding box center [416, 73] width 16 height 16
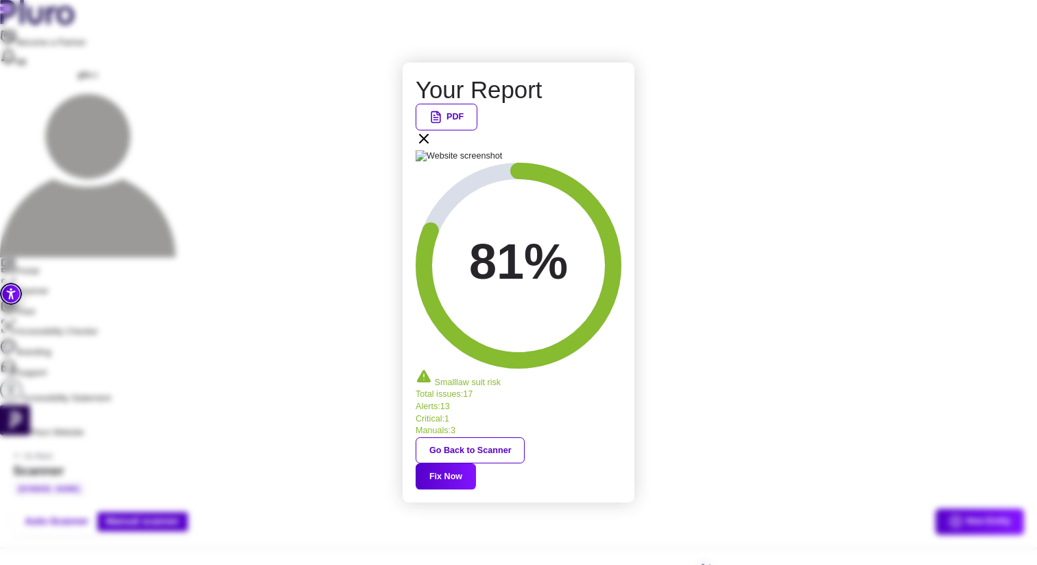
click at [476, 463] on button "Fix Now" at bounding box center [446, 476] width 60 height 26
click at [432, 147] on icon at bounding box center [424, 138] width 16 height 16
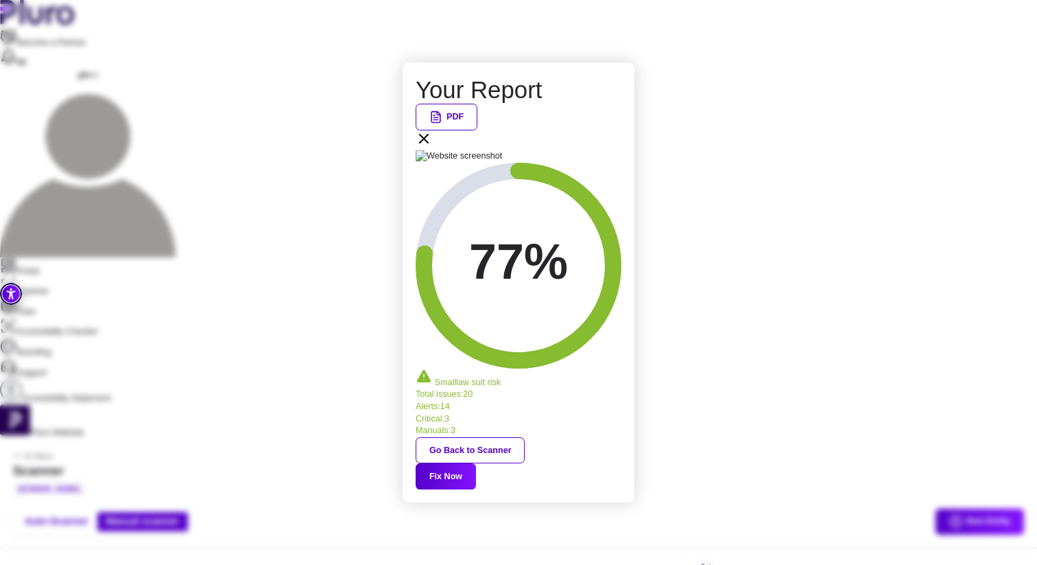
click at [432, 147] on icon at bounding box center [424, 138] width 16 height 16
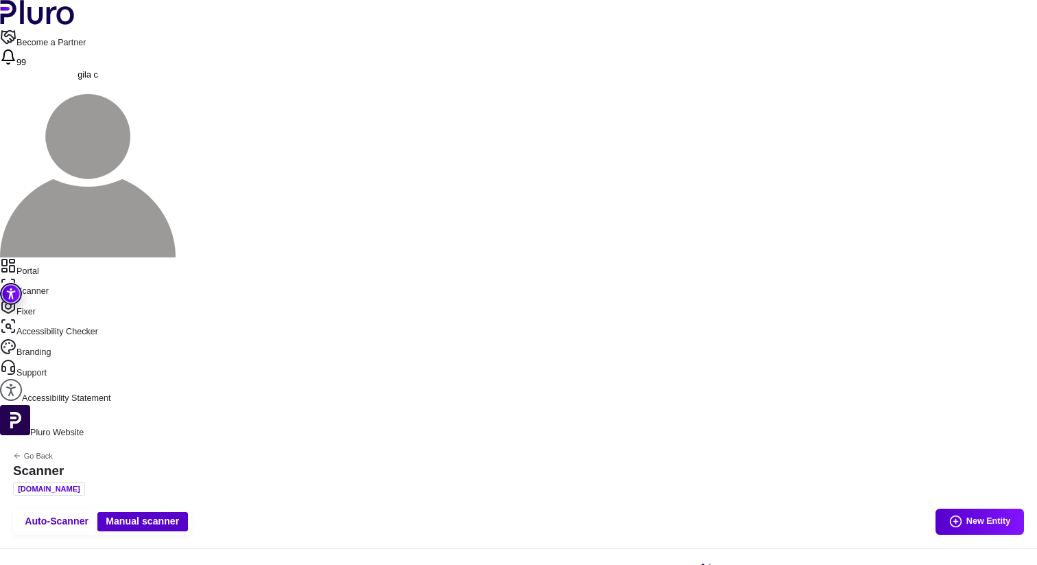
click at [68, 257] on link "Portal" at bounding box center [518, 267] width 1037 height 21
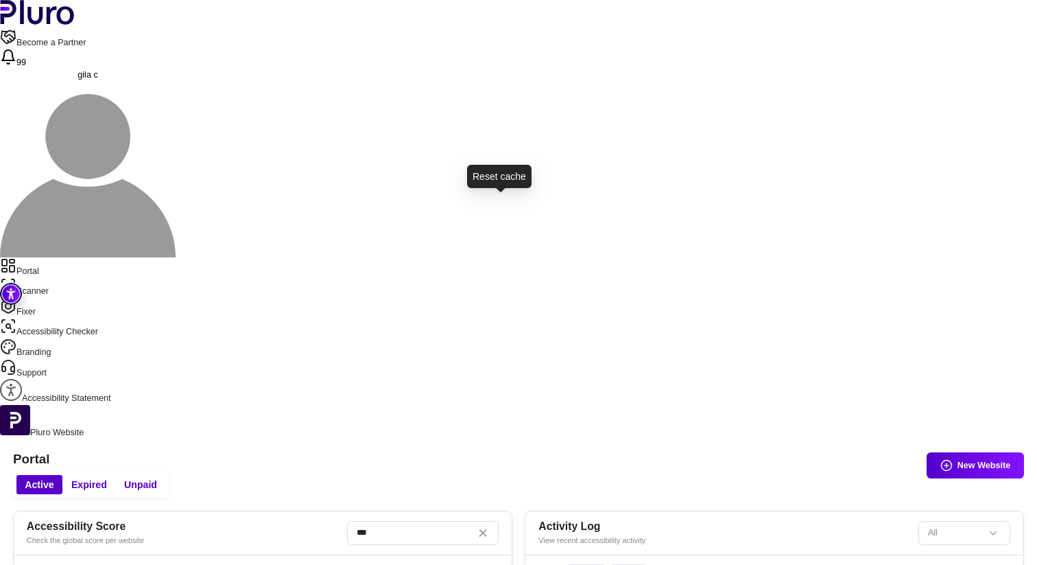
click at [75, 277] on link "Scanner" at bounding box center [518, 287] width 1037 height 21
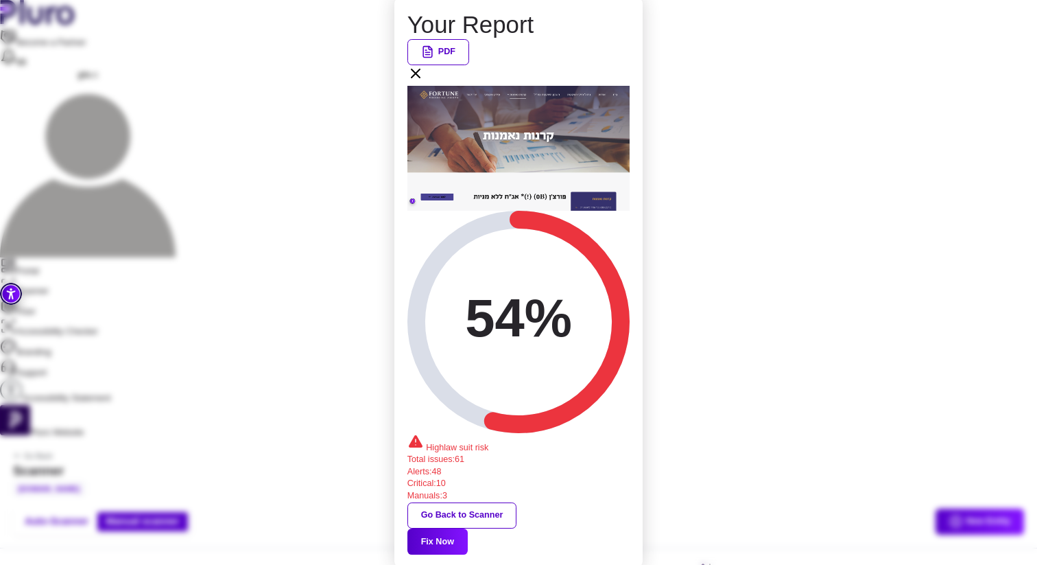
click at [468, 528] on button "Fix Now" at bounding box center [438, 541] width 60 height 26
click at [622, 86] on div "PDF" at bounding box center [519, 62] width 222 height 47
click at [424, 82] on icon at bounding box center [416, 73] width 16 height 16
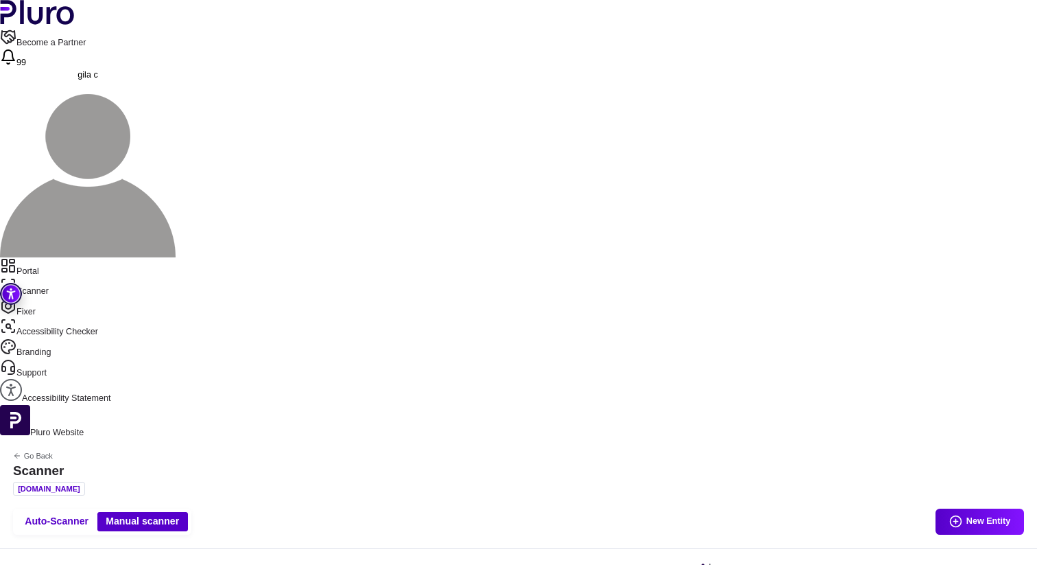
click at [72, 257] on link "Portal" at bounding box center [518, 267] width 1037 height 21
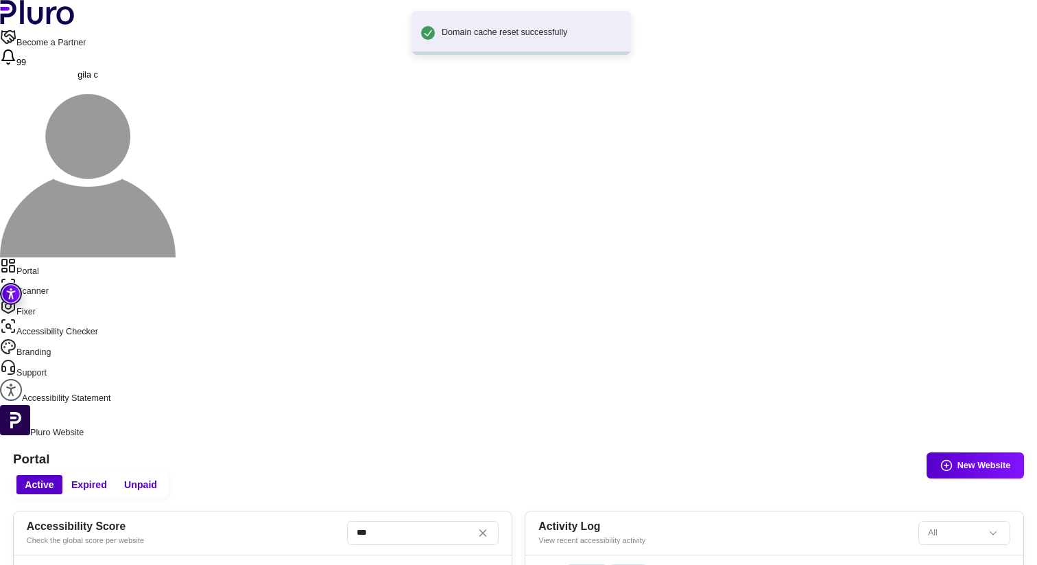
click at [65, 298] on link "Fixer" at bounding box center [518, 308] width 1037 height 21
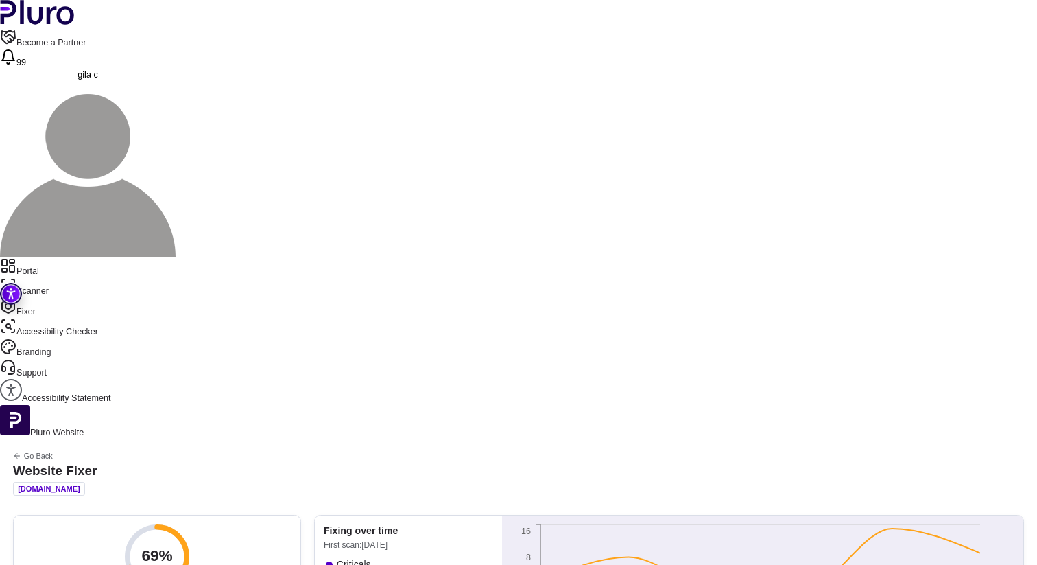
scroll to position [20, 0]
click at [63, 257] on link "Portal" at bounding box center [518, 267] width 1037 height 21
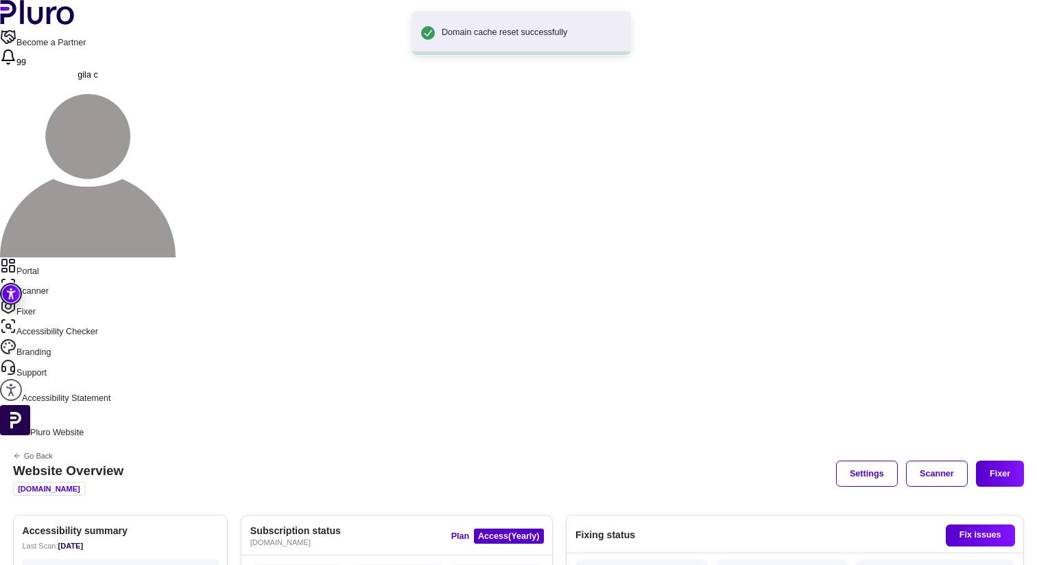
click at [62, 277] on link "Scanner" at bounding box center [518, 287] width 1037 height 21
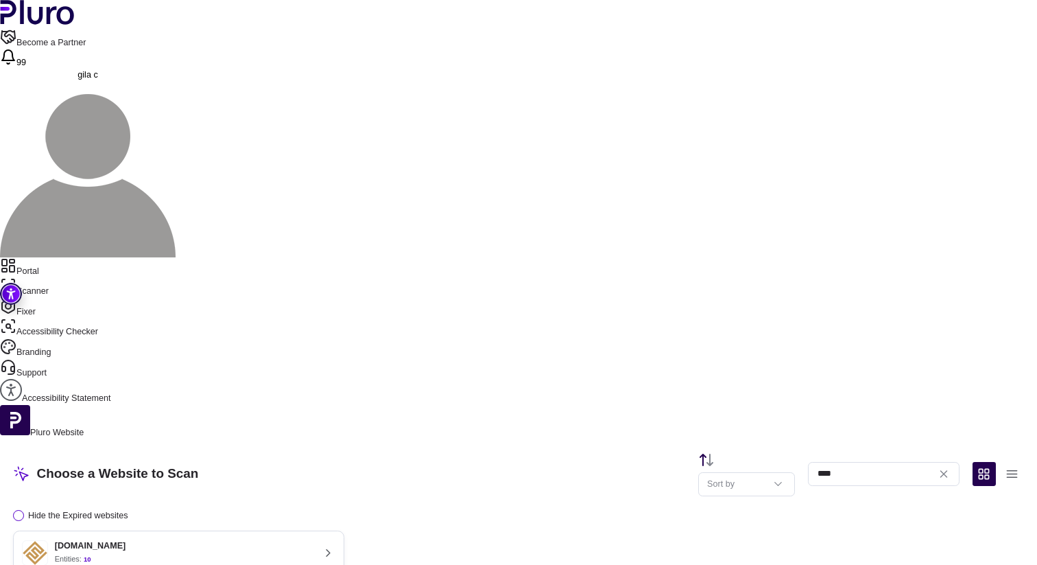
click at [322, 530] on button "[DOMAIN_NAME] Entities: 10 Last scan : [DATE] Next scan : n/a Entities Availabl…" at bounding box center [178, 571] width 331 height 83
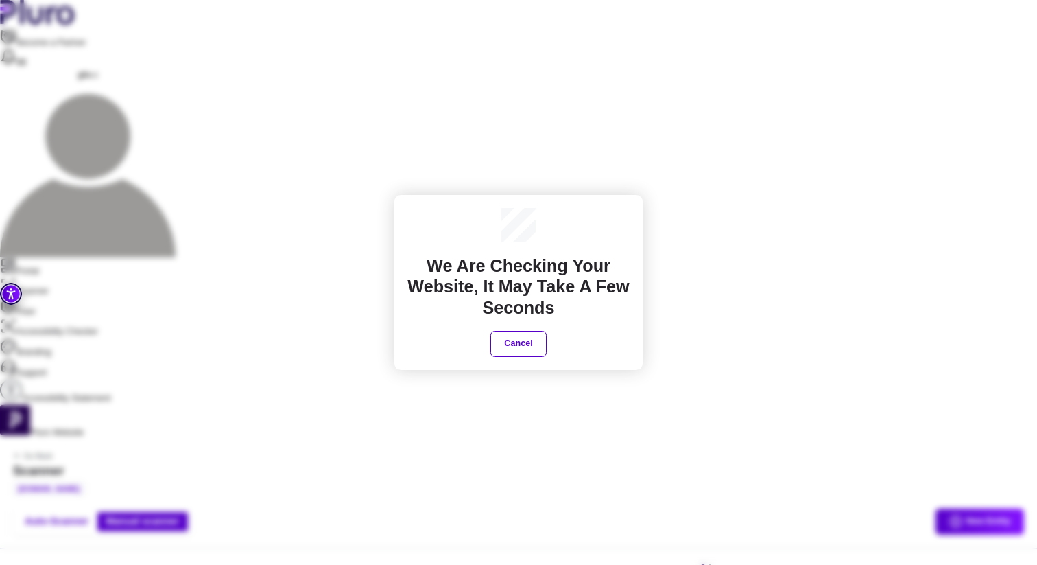
drag, startPoint x: 697, startPoint y: 360, endPoint x: 871, endPoint y: 372, distance: 174.7
click at [552, 346] on div "We are checking your website, It may take a few seconds Cancel" at bounding box center [519, 282] width 222 height 149
click at [539, 347] on button "Cancel" at bounding box center [519, 344] width 56 height 26
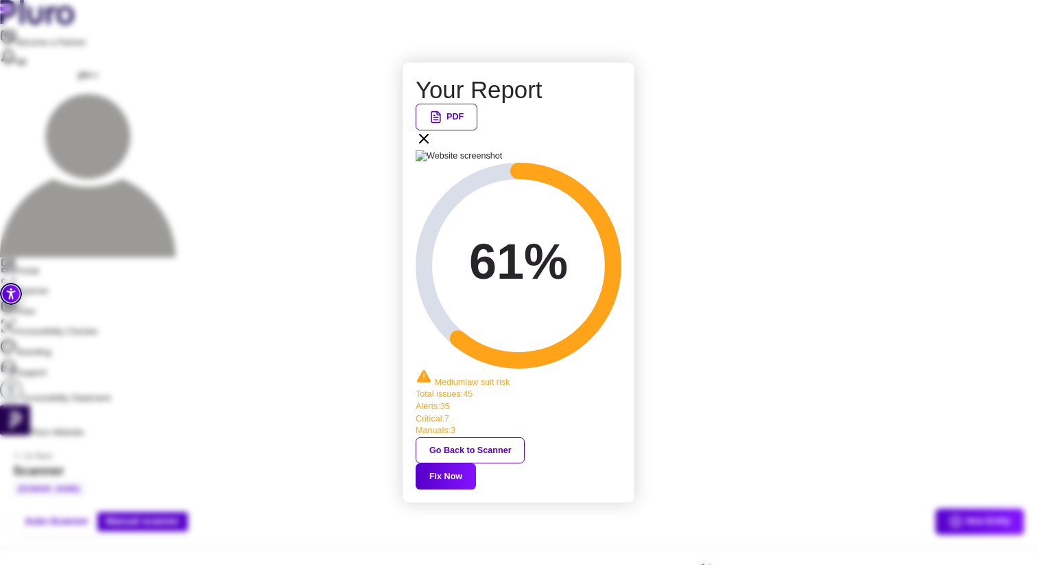
click at [476, 463] on button "Fix Now" at bounding box center [446, 476] width 60 height 26
click at [631, 153] on div "Your Report PDF 61% Medium law suit risk Total issues : 45 Alerts : 35 Critical…" at bounding box center [519, 282] width 232 height 440
click at [622, 171] on div "Your Report PDF 61% Medium law suit risk Total issues : 45 Alerts : 35 Critical…" at bounding box center [519, 282] width 206 height 414
click at [432, 147] on icon at bounding box center [424, 138] width 16 height 16
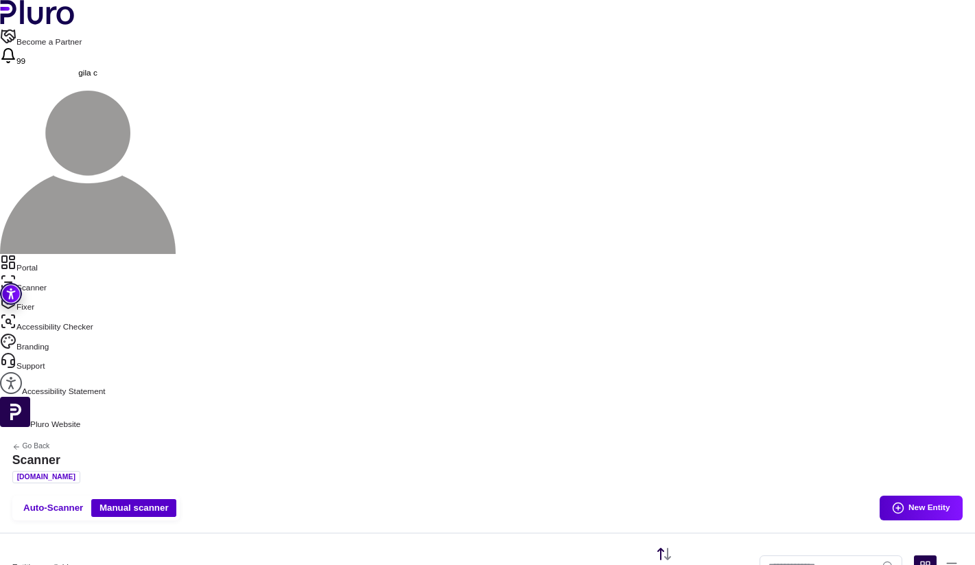
click at [69, 254] on nav "Portal Scanner Fixer Accessibility Checker Branding Support Accessibility State…" at bounding box center [487, 325] width 975 height 143
click at [64, 254] on link "Portal" at bounding box center [487, 264] width 975 height 20
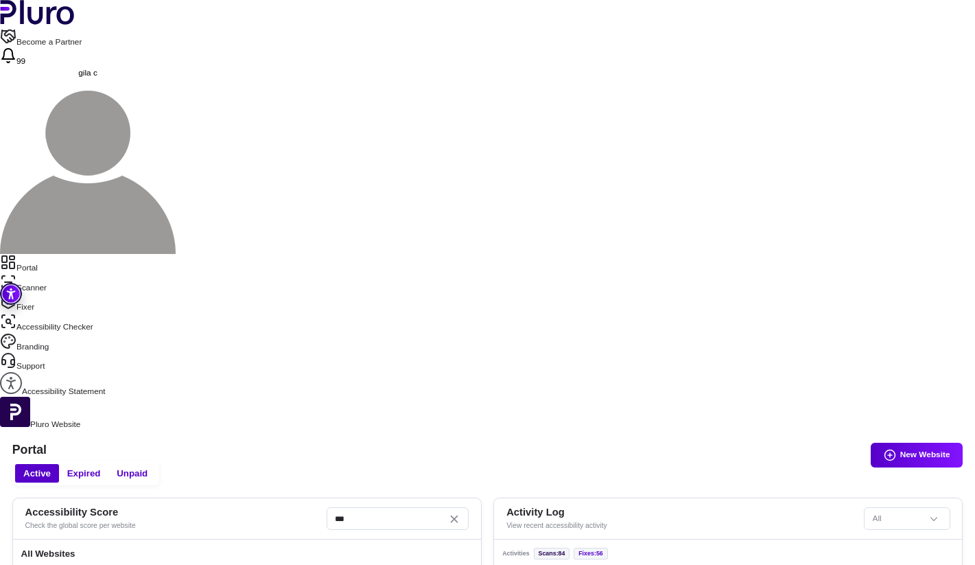
click at [37, 274] on link "Scanner" at bounding box center [487, 284] width 975 height 20
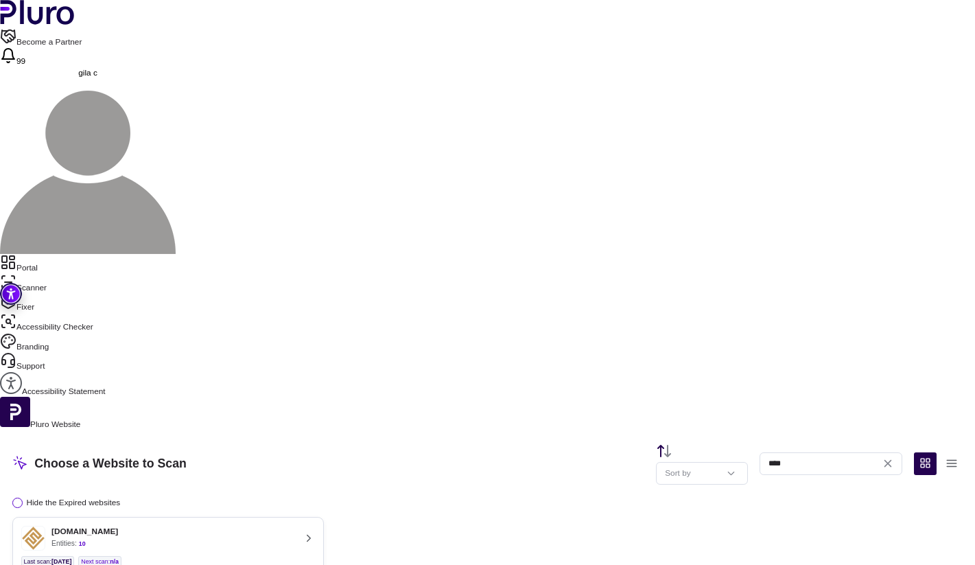
click at [295, 526] on div "[DOMAIN_NAME] Entities: 10" at bounding box center [158, 538] width 274 height 25
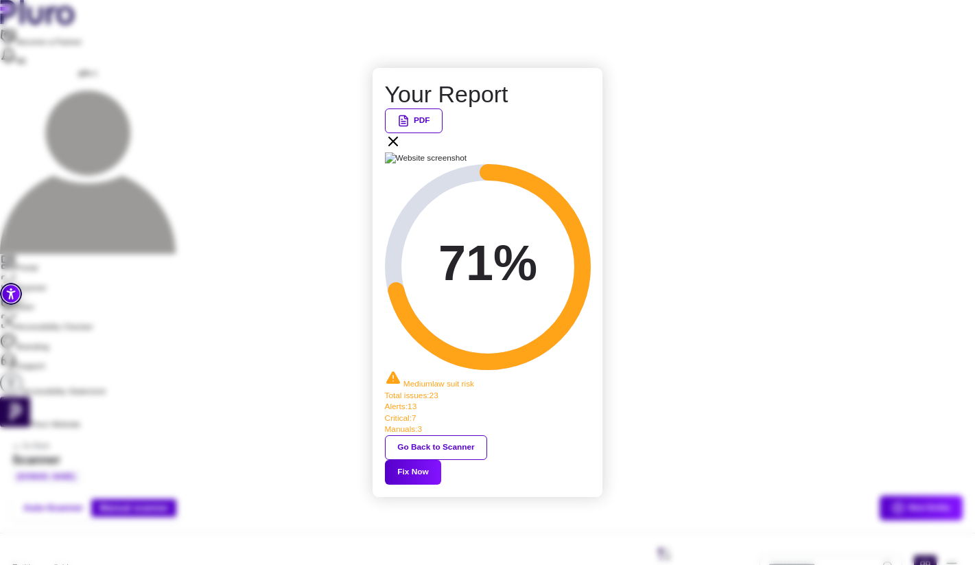
click at [401, 150] on icon at bounding box center [393, 141] width 16 height 16
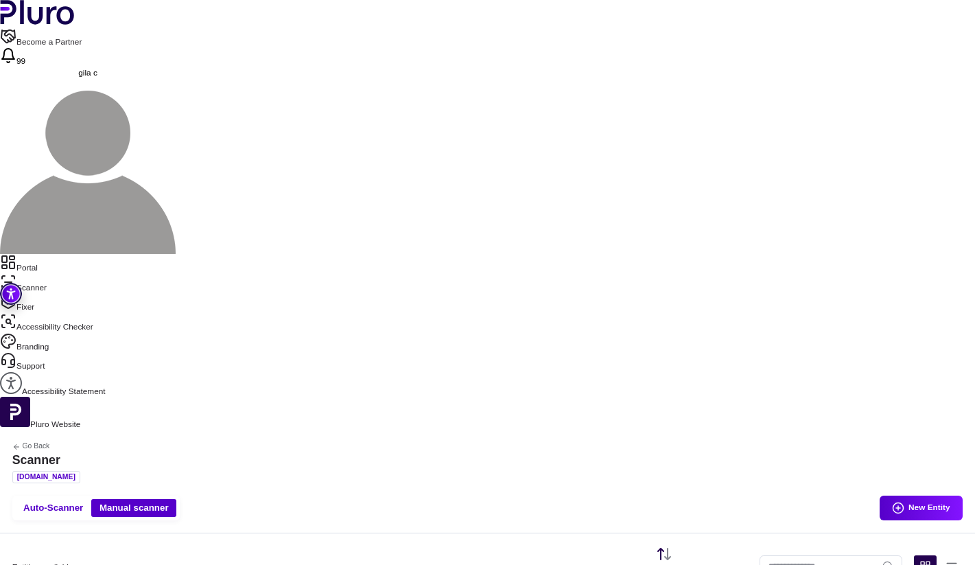
click at [51, 254] on link "Portal" at bounding box center [487, 264] width 975 height 20
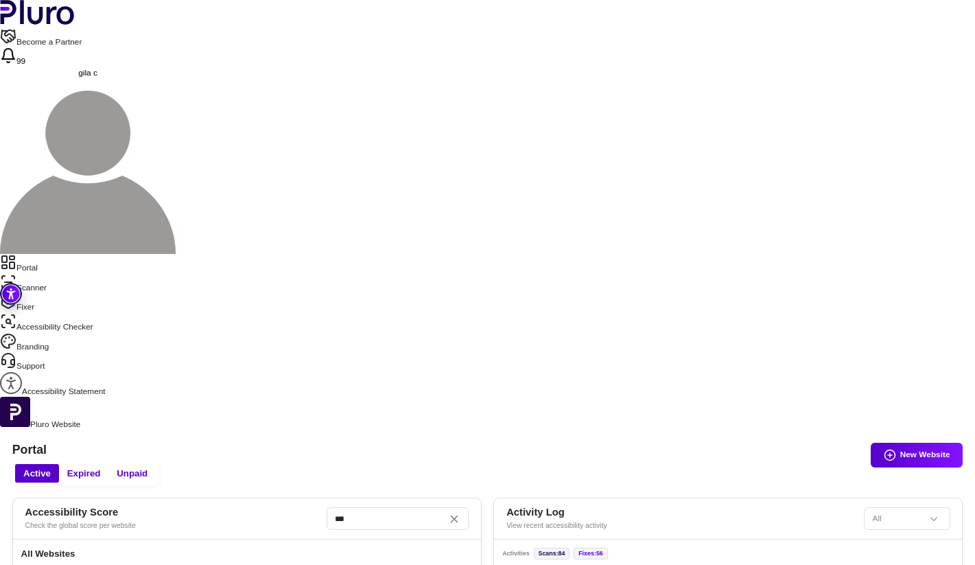
click at [65, 274] on link "Scanner" at bounding box center [487, 284] width 975 height 20
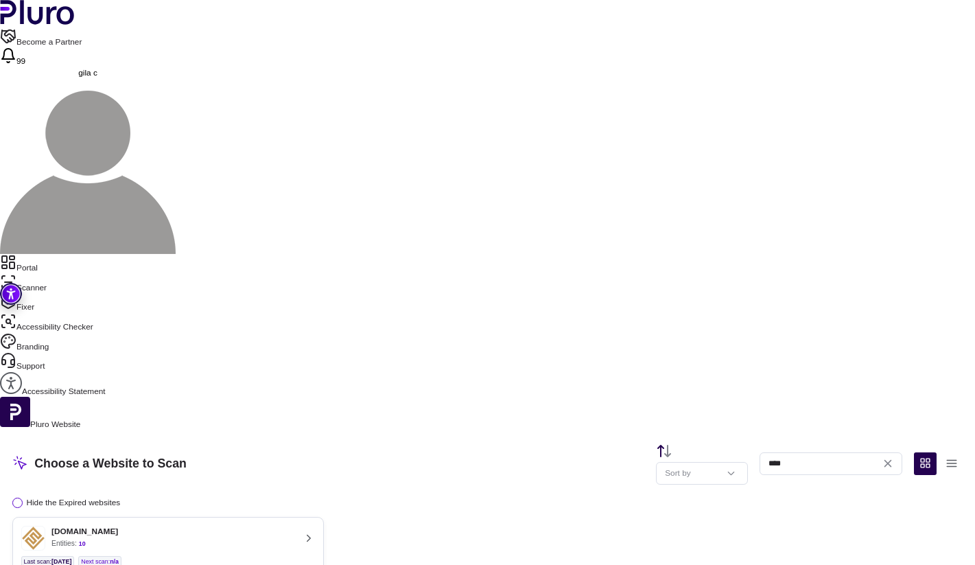
click at [295, 526] on div "[DOMAIN_NAME] Entities: 10" at bounding box center [158, 538] width 274 height 25
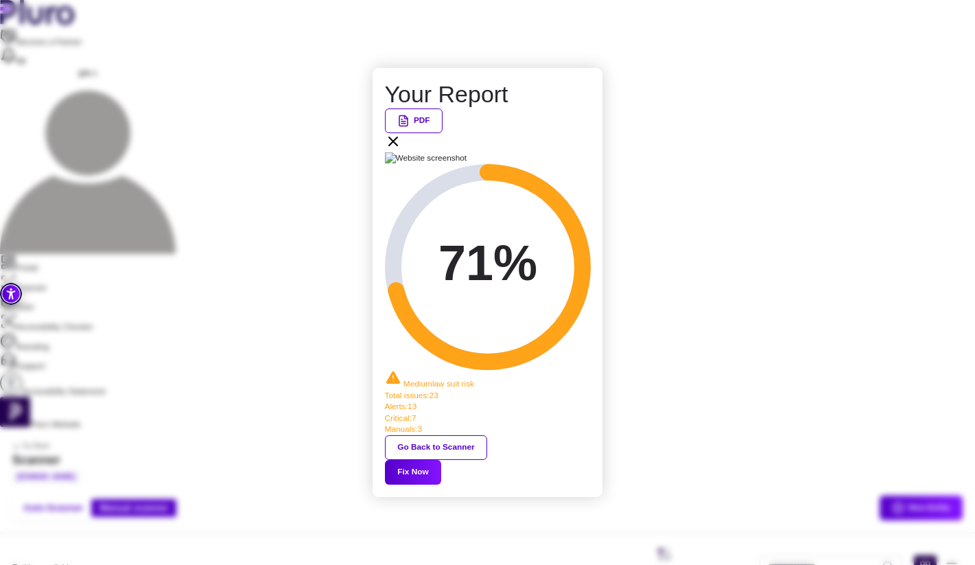
click at [590, 153] on div "PDF" at bounding box center [488, 130] width 206 height 45
click at [401, 150] on icon at bounding box center [393, 141] width 16 height 16
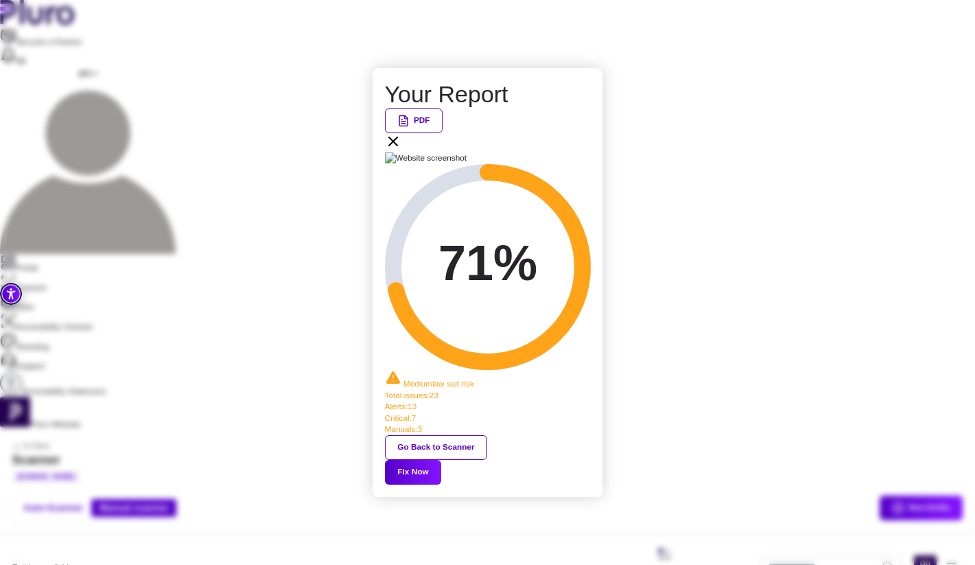
click at [442, 460] on button "Fix Now" at bounding box center [413, 472] width 57 height 25
